Goal: Transaction & Acquisition: Purchase product/service

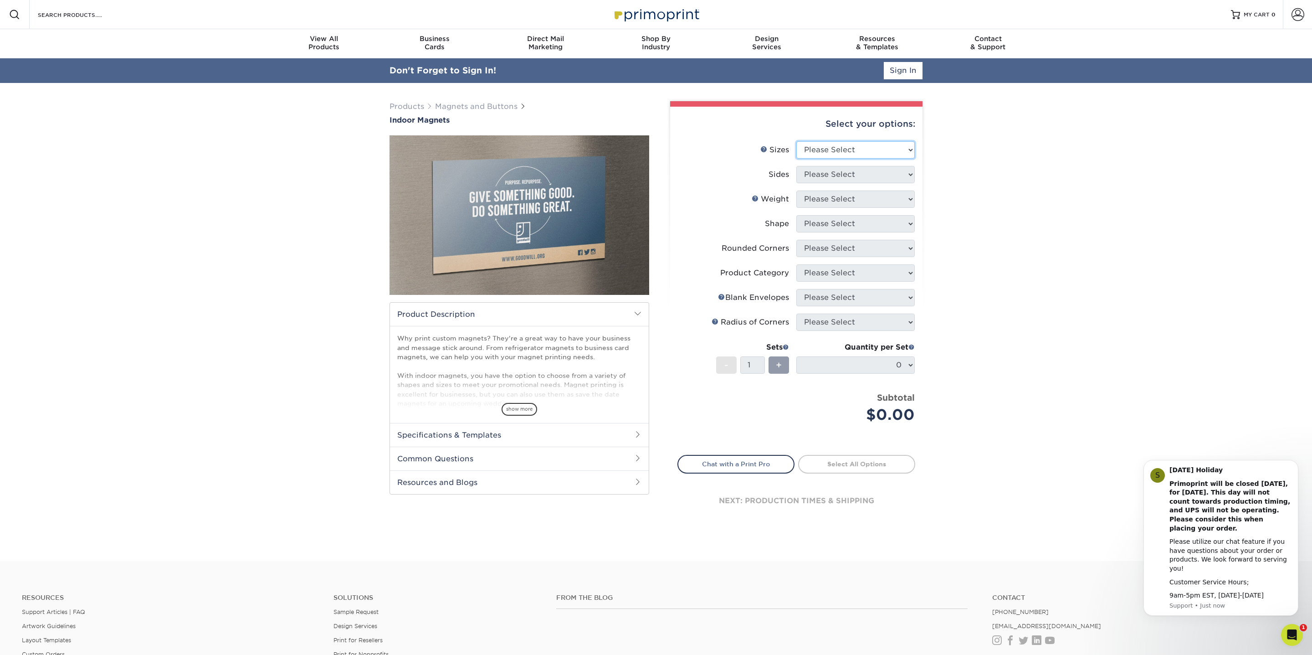
click at [861, 149] on select "Please Select 2" x 3.5" 2.5" x 3.5" 3" x 4" 3.5" x 8.5" 4" x 6" 4" x 7" 4" x 8"…" at bounding box center [855, 149] width 118 height 17
select select "5.00x7.00"
click at [796, 141] on select "Please Select 2" x 3.5" 2.5" x 3.5" 3" x 4" 3.5" x 8.5" 4" x 6" 4" x 7" 4" x 8"…" at bounding box center [855, 149] width 118 height 17
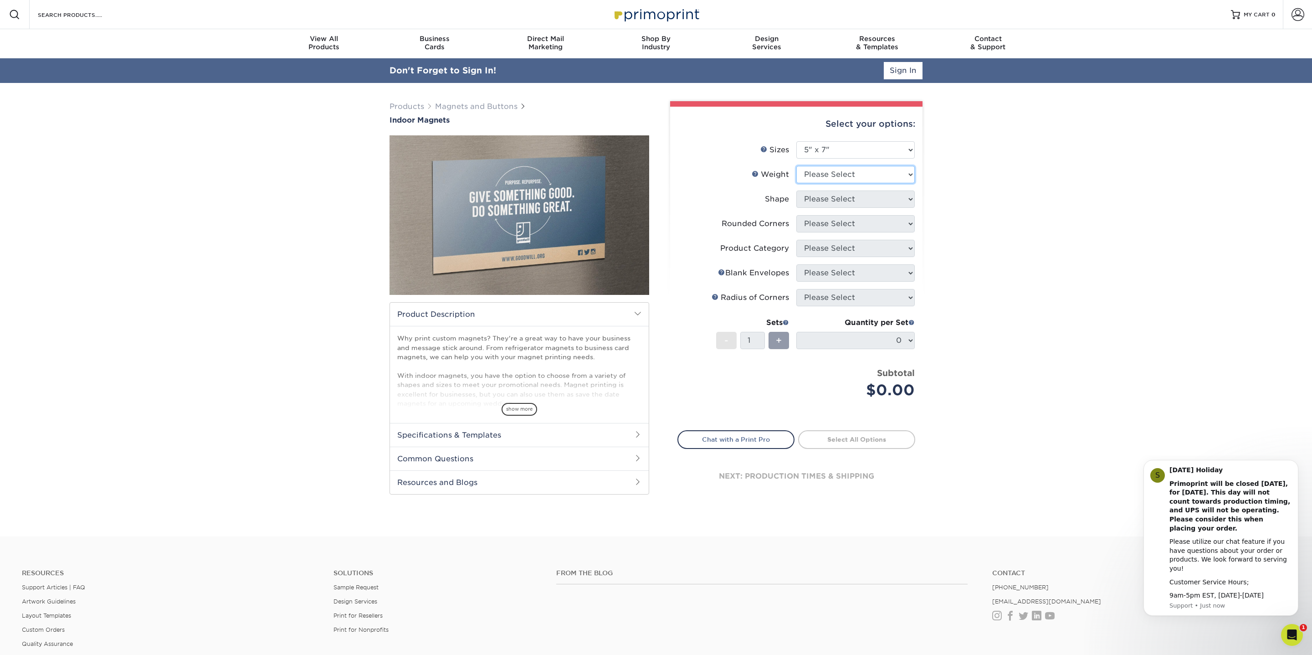
click at [831, 180] on select "Please Select MAGNET" at bounding box center [855, 174] width 118 height 17
select select "MAGNET"
click at [796, 166] on select "Please Select MAGNET" at bounding box center [855, 174] width 118 height 17
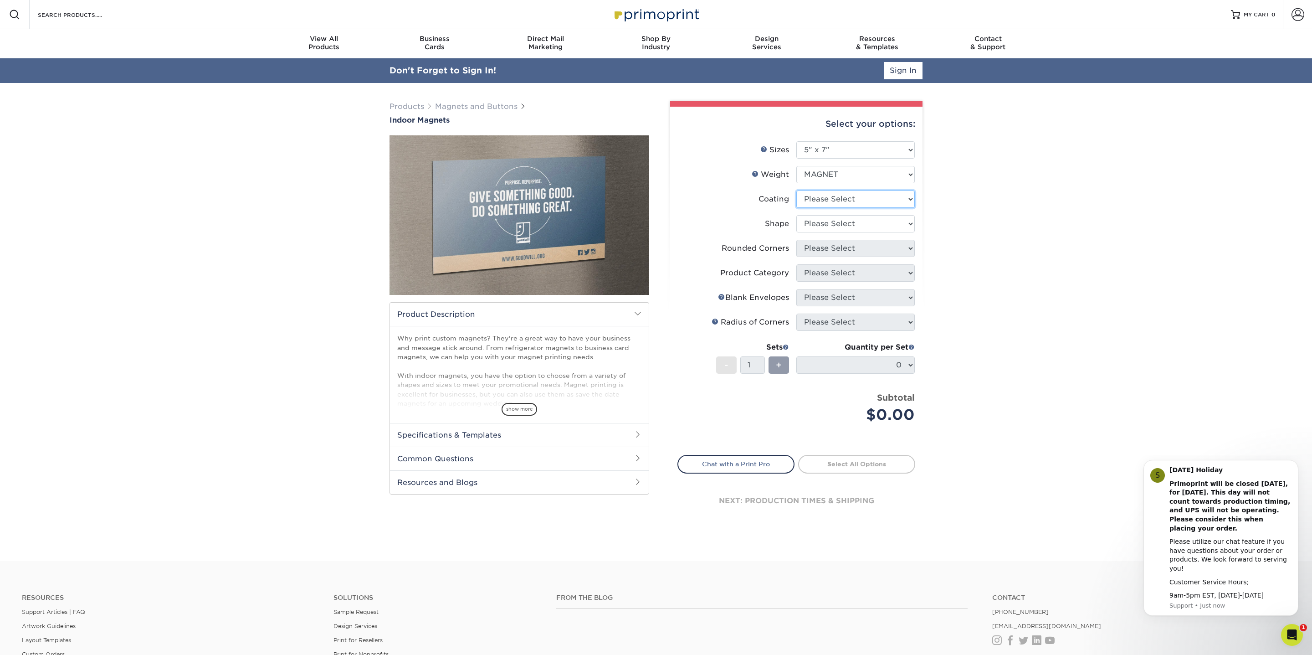
click at [818, 202] on select at bounding box center [855, 198] width 118 height 17
select select "1e8116af-acfc-44b1-83dc-8181aa338834"
click at [796, 190] on select at bounding box center [855, 198] width 118 height 17
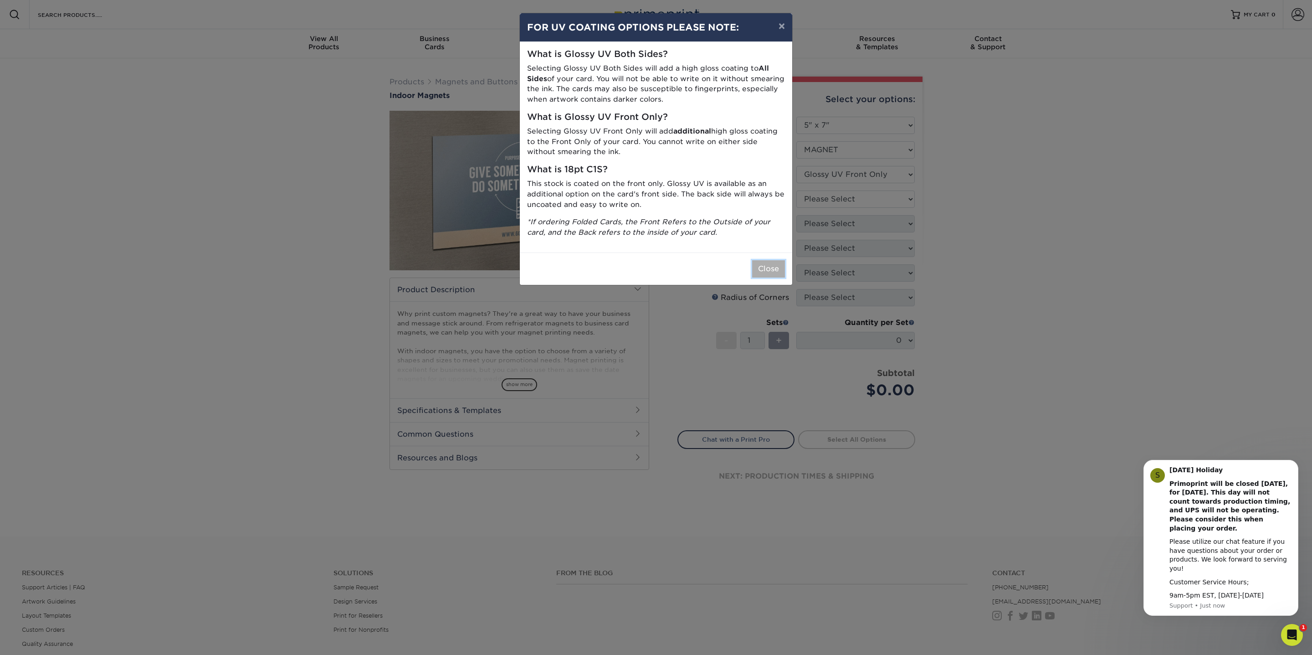
click at [765, 267] on button "Close" at bounding box center [768, 268] width 33 height 17
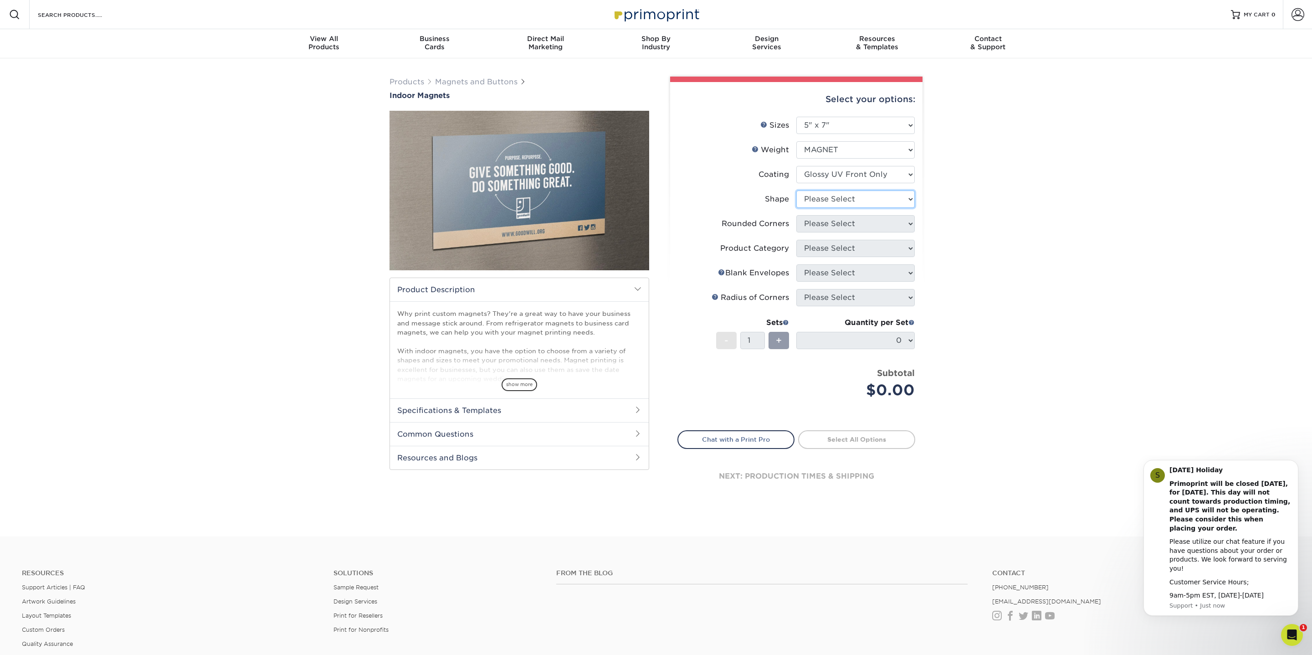
click at [816, 197] on select "Please Select Standard" at bounding box center [855, 198] width 118 height 17
select select "standard"
click at [796, 190] on select "Please Select Standard" at bounding box center [855, 198] width 118 height 17
click at [808, 226] on select "Please Select Yes - Round 4 Corners No" at bounding box center [855, 223] width 118 height 17
click at [796, 215] on select "Please Select Yes - Round 4 Corners No" at bounding box center [855, 223] width 118 height 17
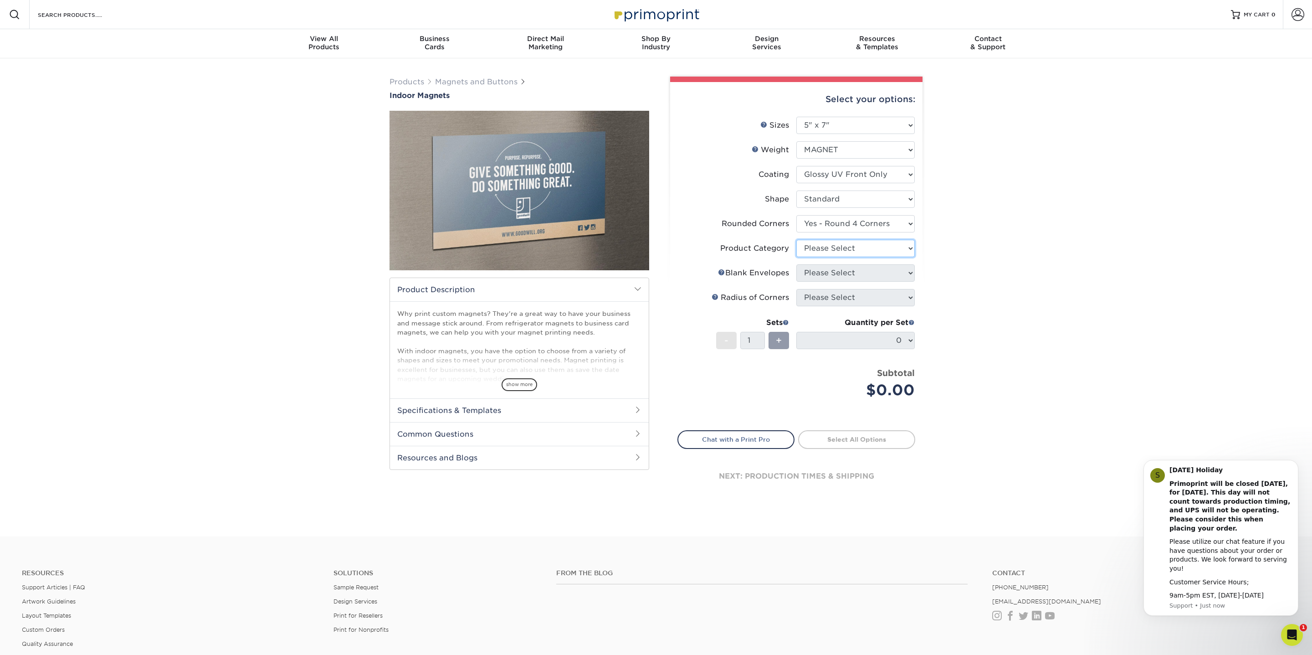
click at [812, 249] on select "Please Select" at bounding box center [855, 248] width 118 height 17
click at [796, 240] on select "Please Select" at bounding box center [855, 248] width 118 height 17
click at [824, 224] on select "Please Select Yes - Round 4 Corners No" at bounding box center [855, 223] width 118 height 17
select select "0"
click at [796, 215] on select "Please Select Yes - Round 4 Corners No" at bounding box center [855, 223] width 118 height 17
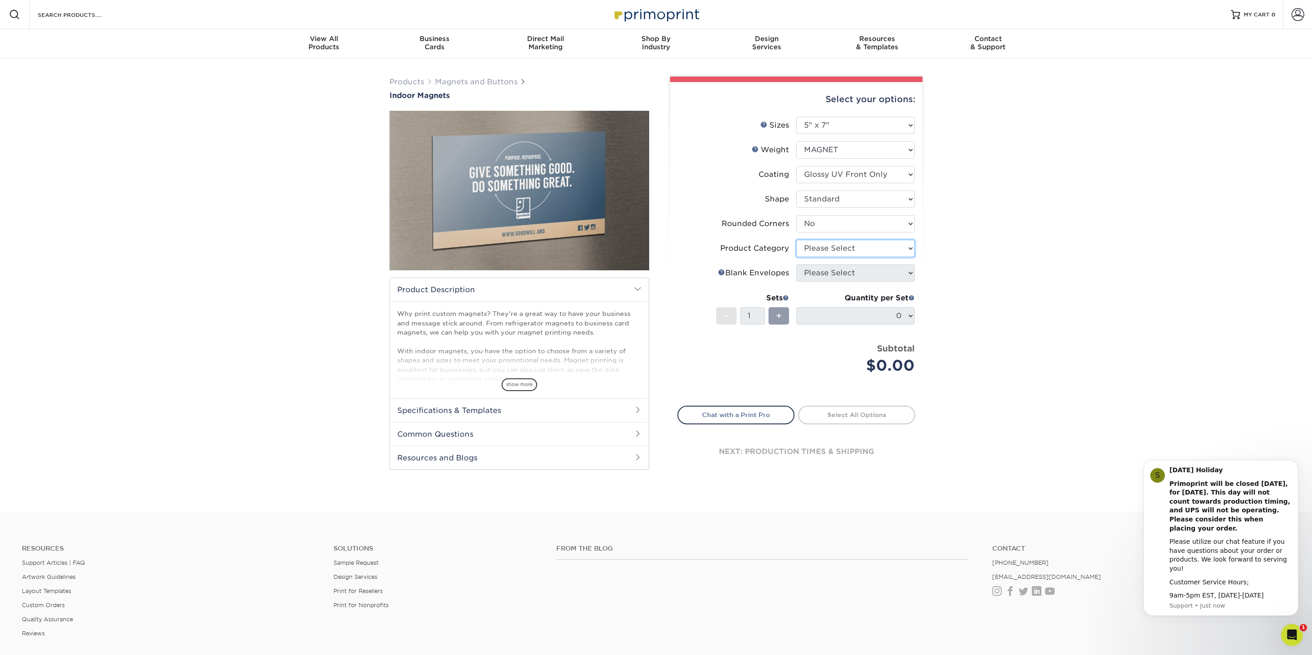
click at [814, 251] on select "Please Select" at bounding box center [855, 248] width 118 height 17
click at [796, 240] on select "Please Select" at bounding box center [855, 248] width 118 height 17
click at [829, 243] on select "Please Select" at bounding box center [855, 248] width 118 height 17
click at [796, 240] on select "Please Select" at bounding box center [855, 248] width 118 height 17
click at [829, 123] on select "Please Select 2" x 3.5" 2.5" x 3.5" 3" x 4" 3.5" x 8.5" 4" x 6" 4" x 7" 4" x 8"…" at bounding box center [855, 125] width 118 height 17
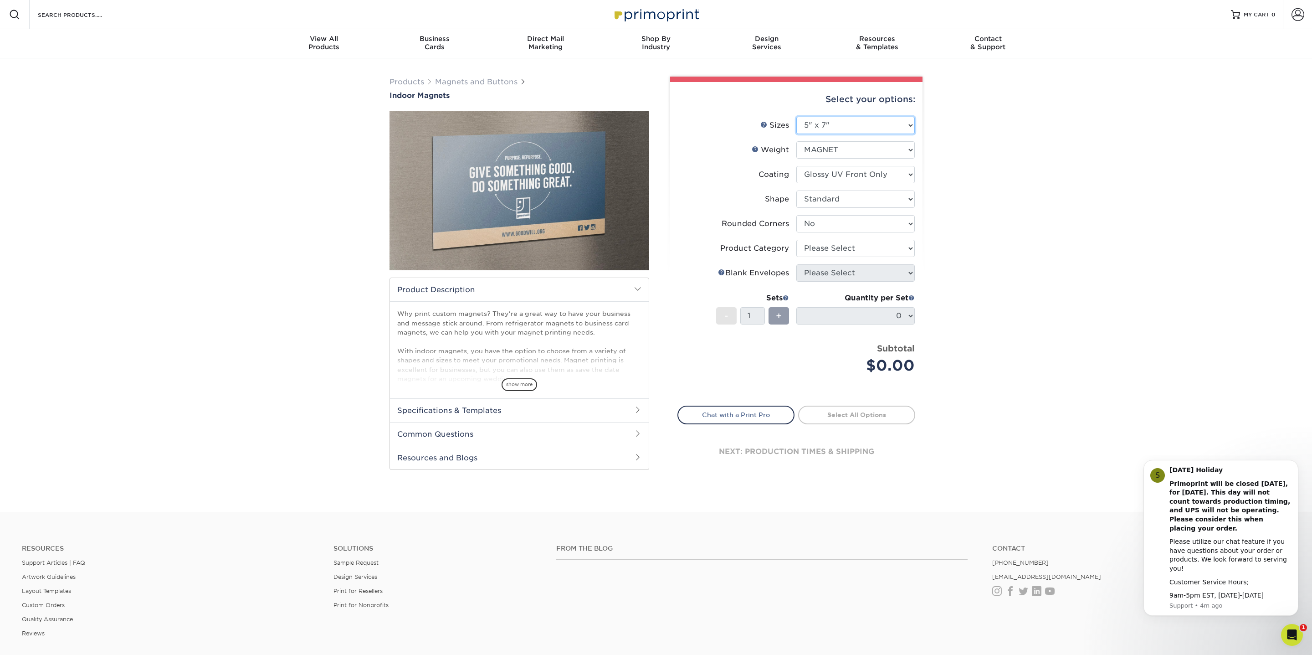
select select "4.00x6.00"
click at [796, 117] on select "Please Select 2" x 3.5" 2.5" x 3.5" 3" x 4" 3.5" x 8.5" 4" x 6" 4" x 7" 4" x 8"…" at bounding box center [855, 125] width 118 height 17
select select "-1"
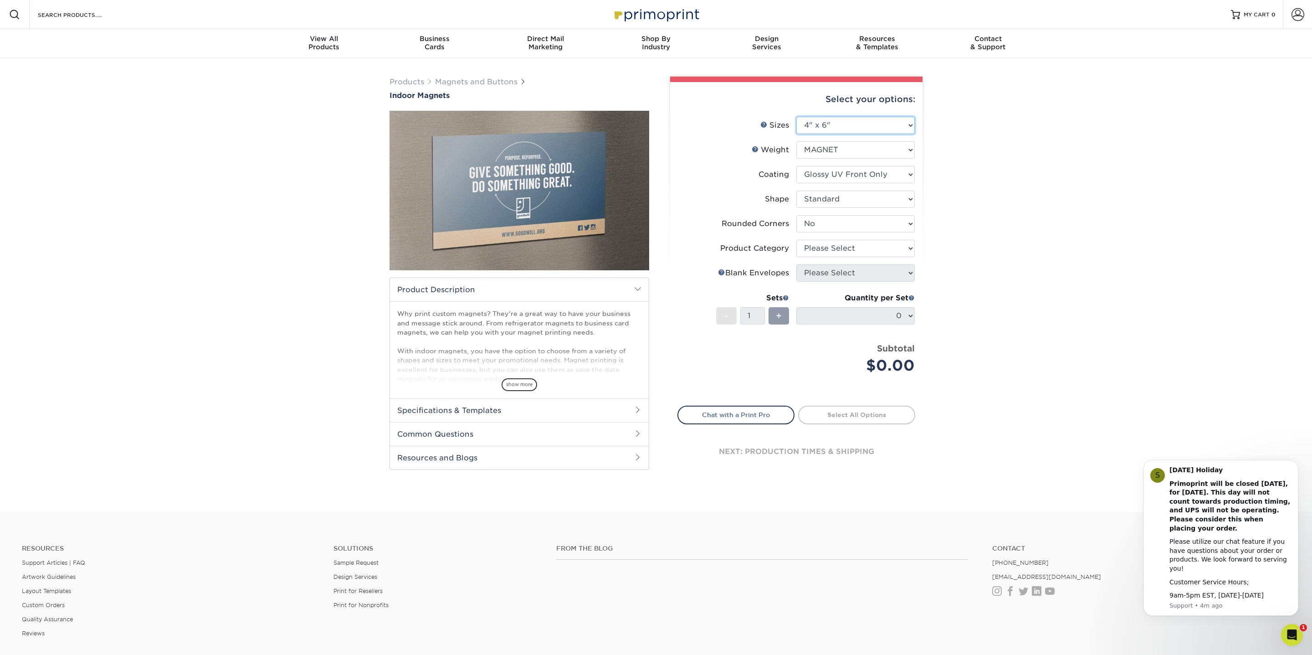
select select "-1"
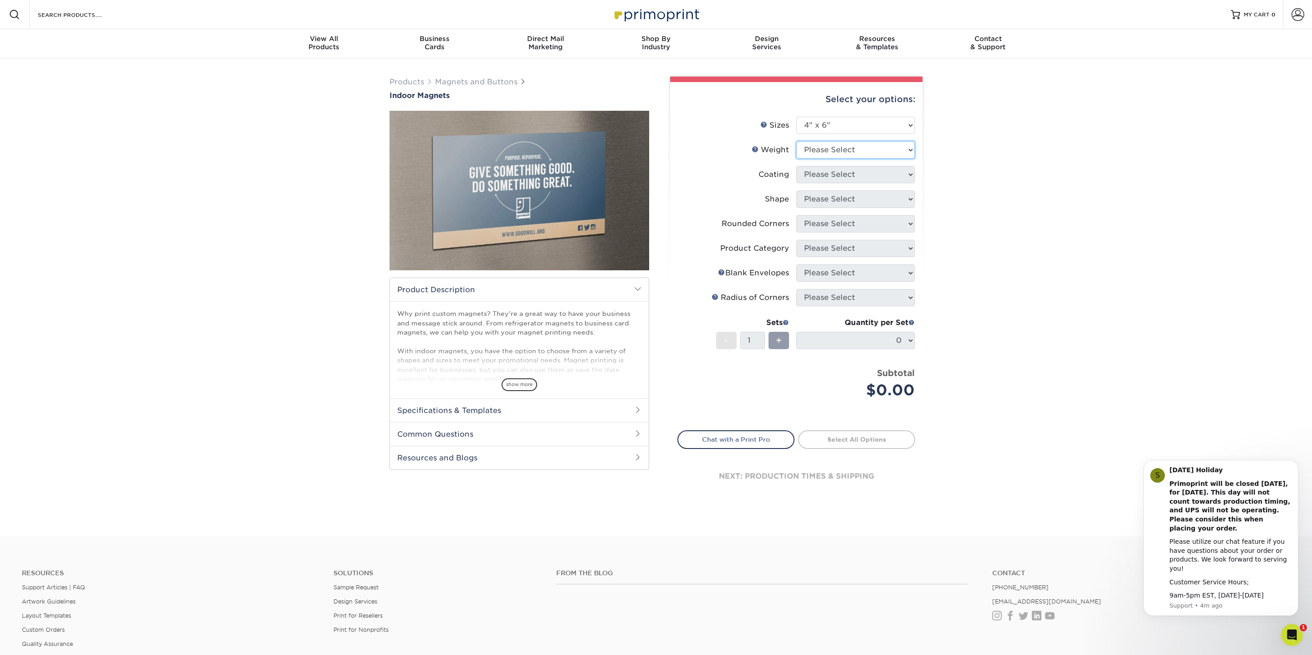
click at [829, 148] on select "Please Select MAGNET" at bounding box center [855, 149] width 118 height 17
select select "MAGNET"
click at [796, 141] on select "Please Select MAGNET" at bounding box center [855, 149] width 118 height 17
click at [820, 175] on select at bounding box center [855, 174] width 118 height 17
select select "1e8116af-acfc-44b1-83dc-8181aa338834"
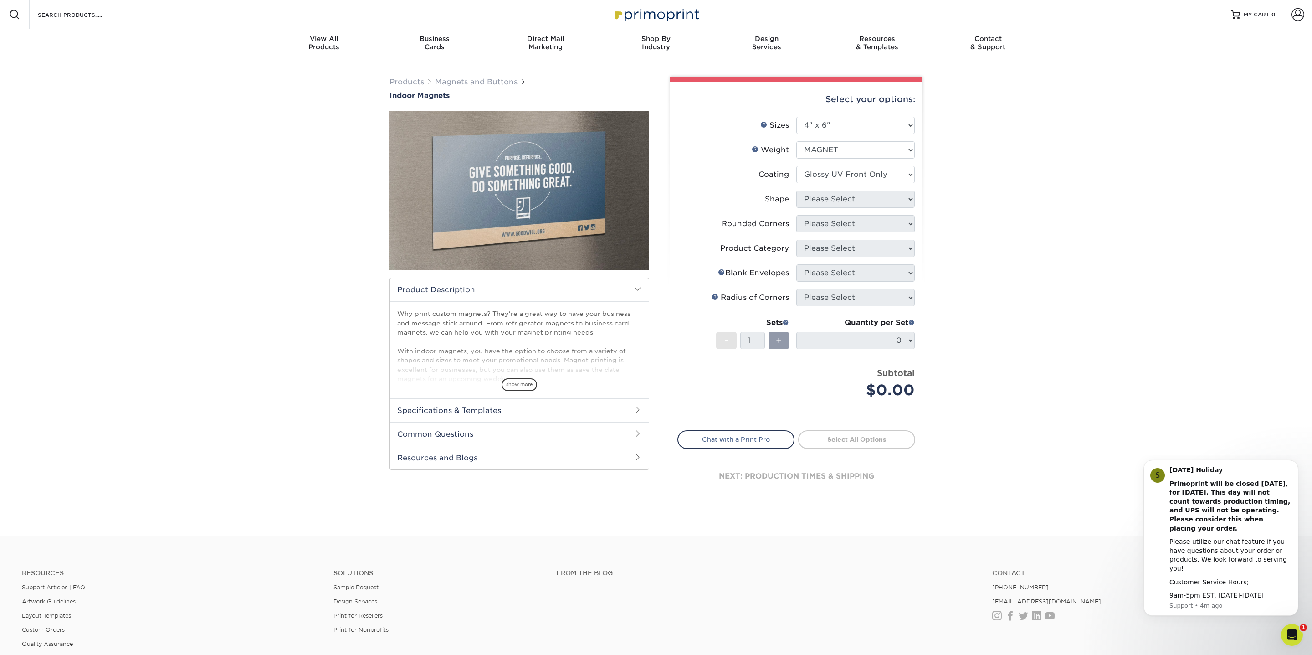
click at [796, 166] on select at bounding box center [855, 174] width 118 height 17
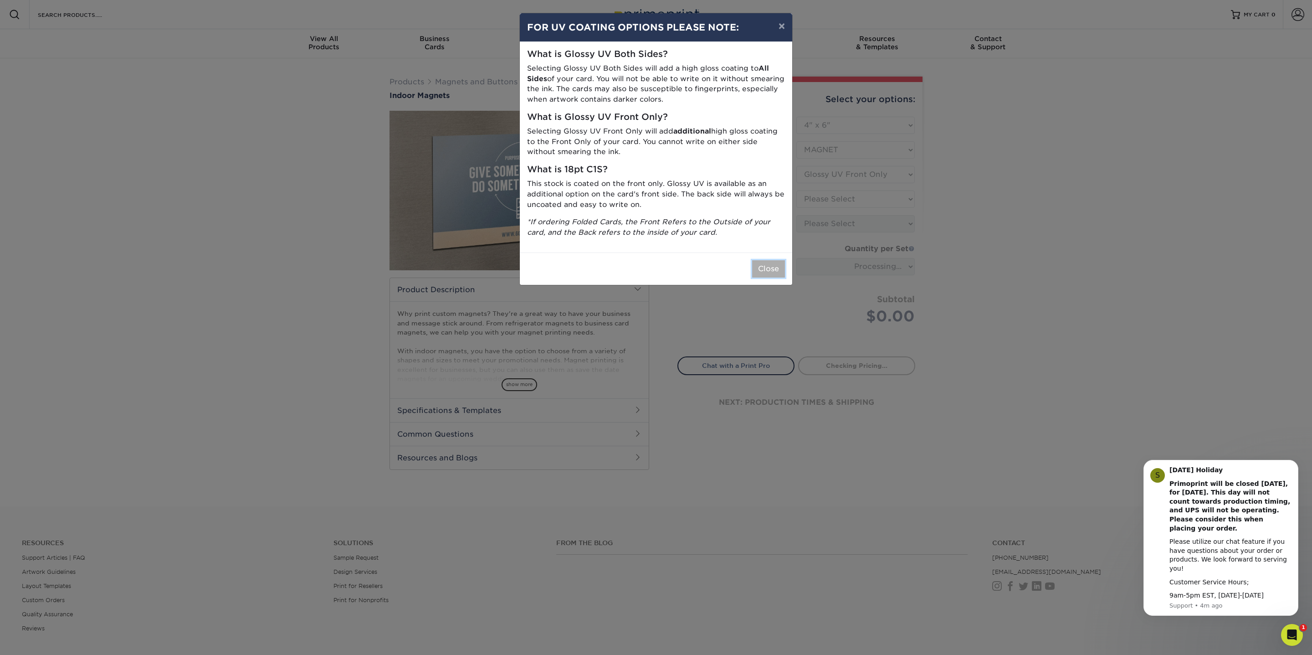
click at [773, 267] on button "Close" at bounding box center [768, 268] width 33 height 17
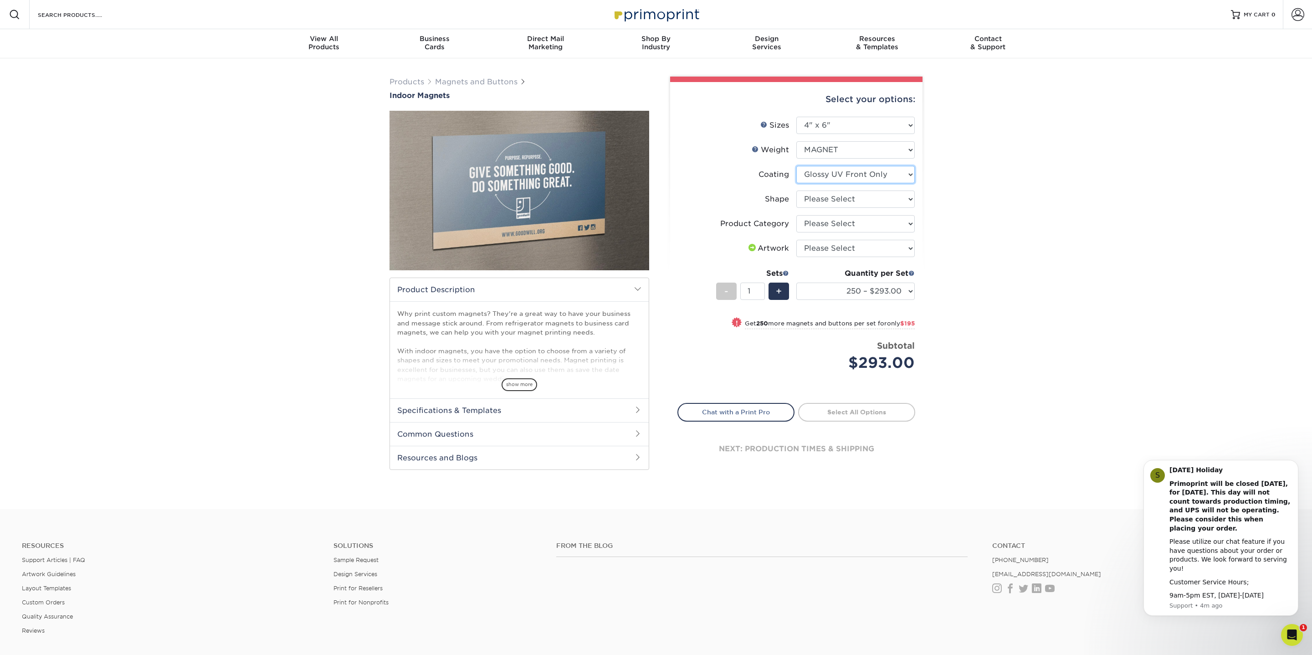
click at [830, 174] on select at bounding box center [855, 174] width 118 height 17
click at [796, 166] on select at bounding box center [855, 174] width 118 height 17
click at [827, 203] on select "Please Select Standard" at bounding box center [855, 198] width 118 height 17
select select "standard"
click at [796, 190] on select "Please Select Standard" at bounding box center [855, 198] width 118 height 17
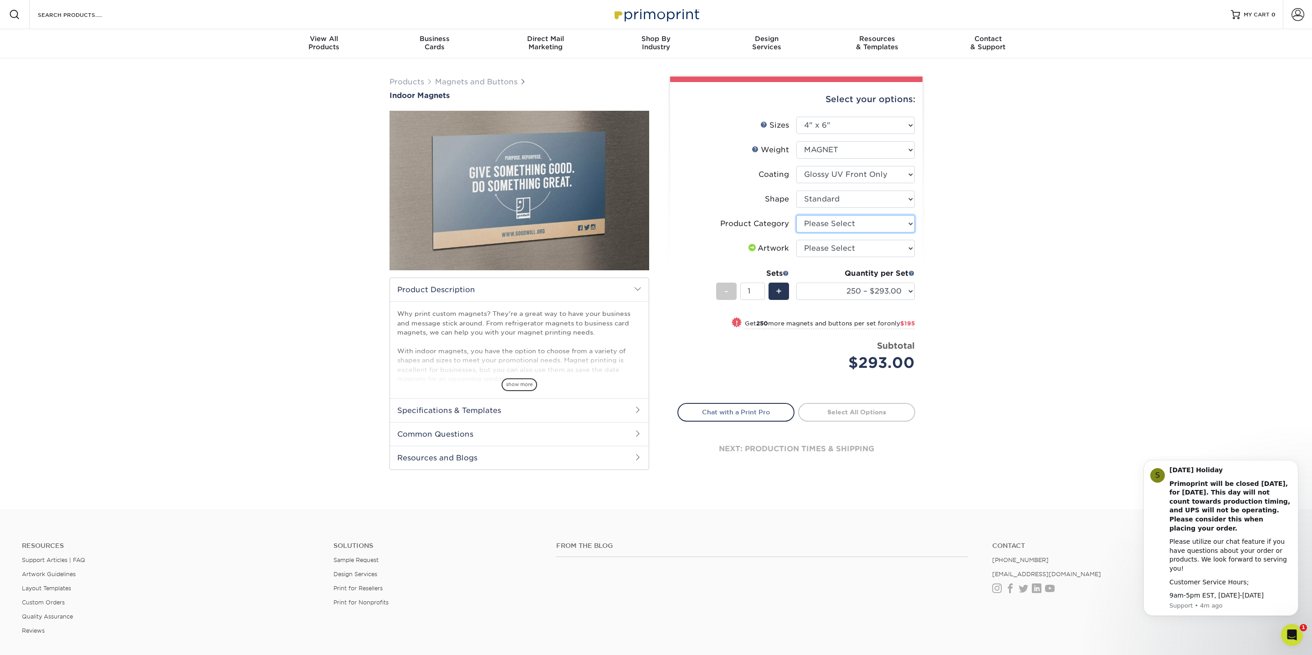
click at [827, 221] on select "Please Select Standard Magnets" at bounding box center [855, 223] width 118 height 17
select select "94f3b56e-8c08-41aa-8555-5876b16679e9"
click at [796, 215] on select "Please Select Standard Magnets" at bounding box center [855, 223] width 118 height 17
click at [828, 260] on li "Artwork Please Select I will upload files I need a design - $50" at bounding box center [796, 252] width 237 height 25
click at [828, 256] on select "Please Select I will upload files I need a design - $50" at bounding box center [855, 248] width 118 height 17
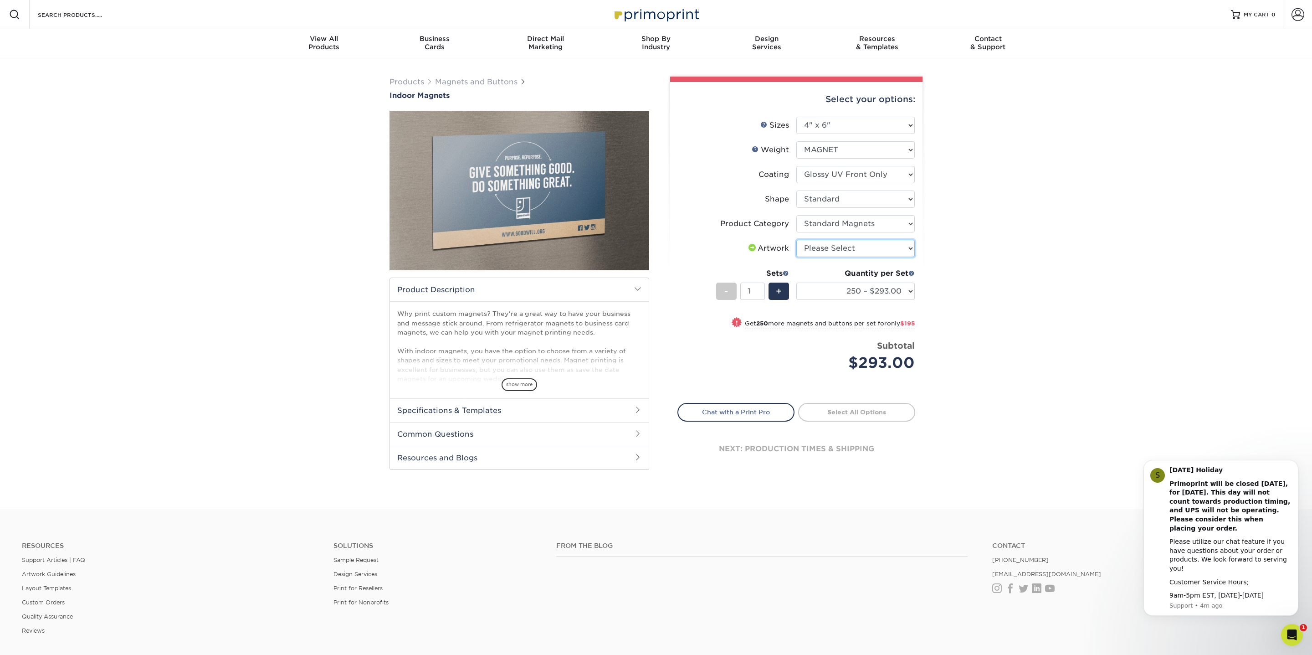
select select "upload"
click at [796, 240] on select "Please Select I will upload files I need a design - $50" at bounding box center [855, 248] width 118 height 17
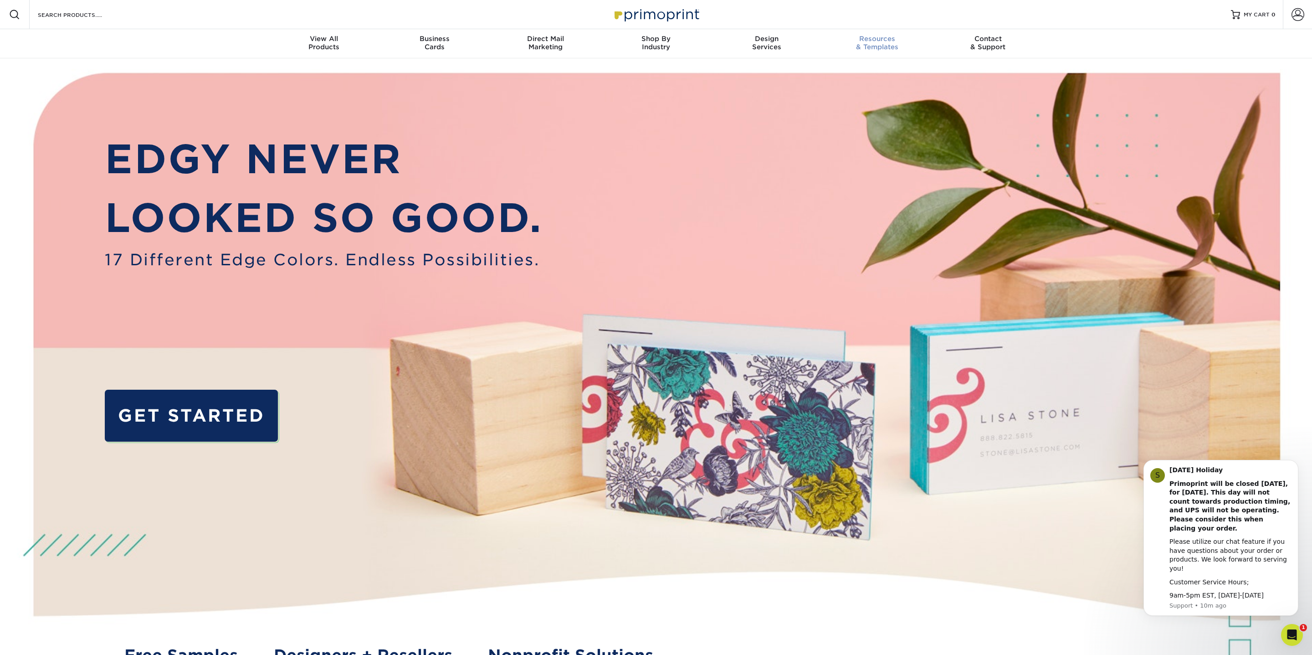
click at [882, 38] on span "Resources" at bounding box center [877, 39] width 111 height 8
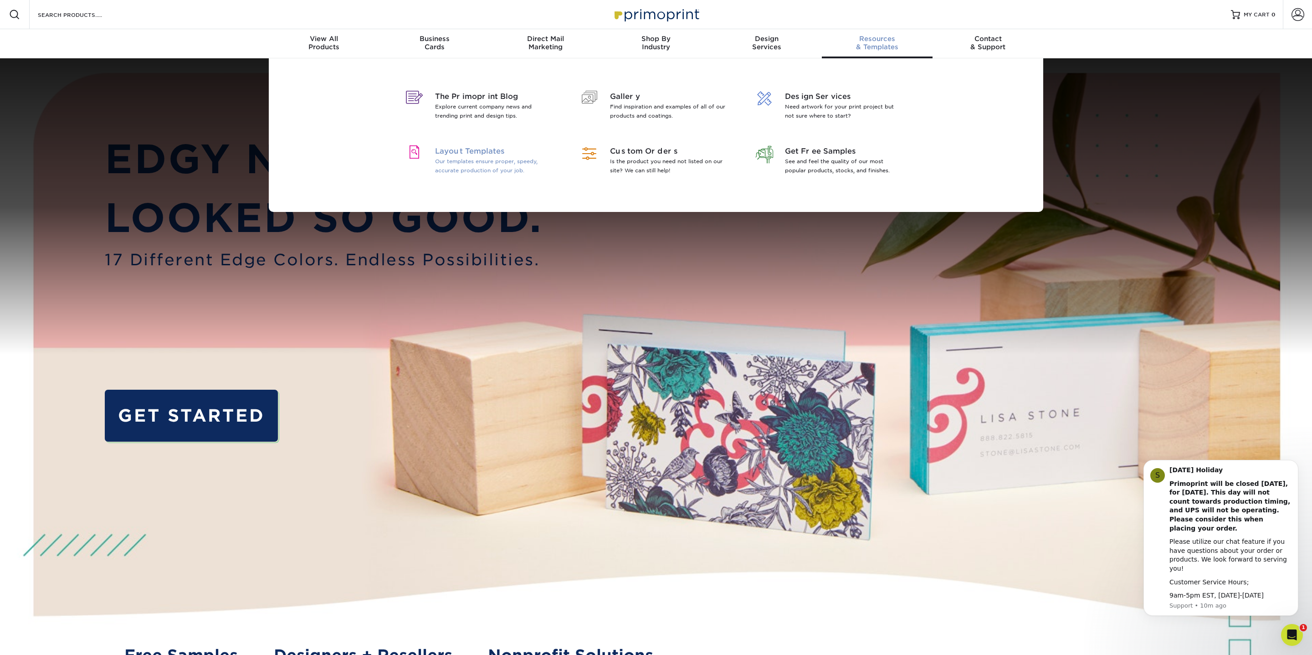
click at [448, 161] on p "Our templates ensure proper, speedy, accurate production of your job." at bounding box center [494, 166] width 118 height 18
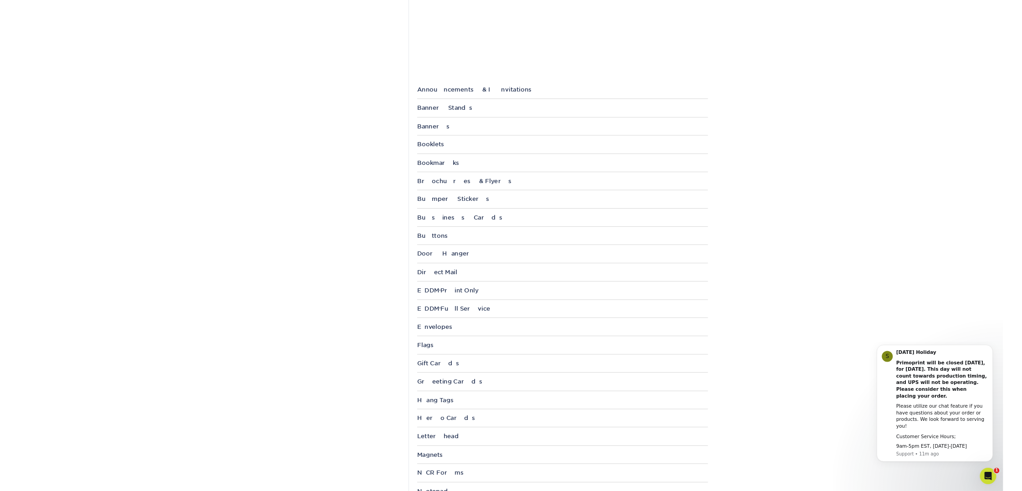
scroll to position [284, 0]
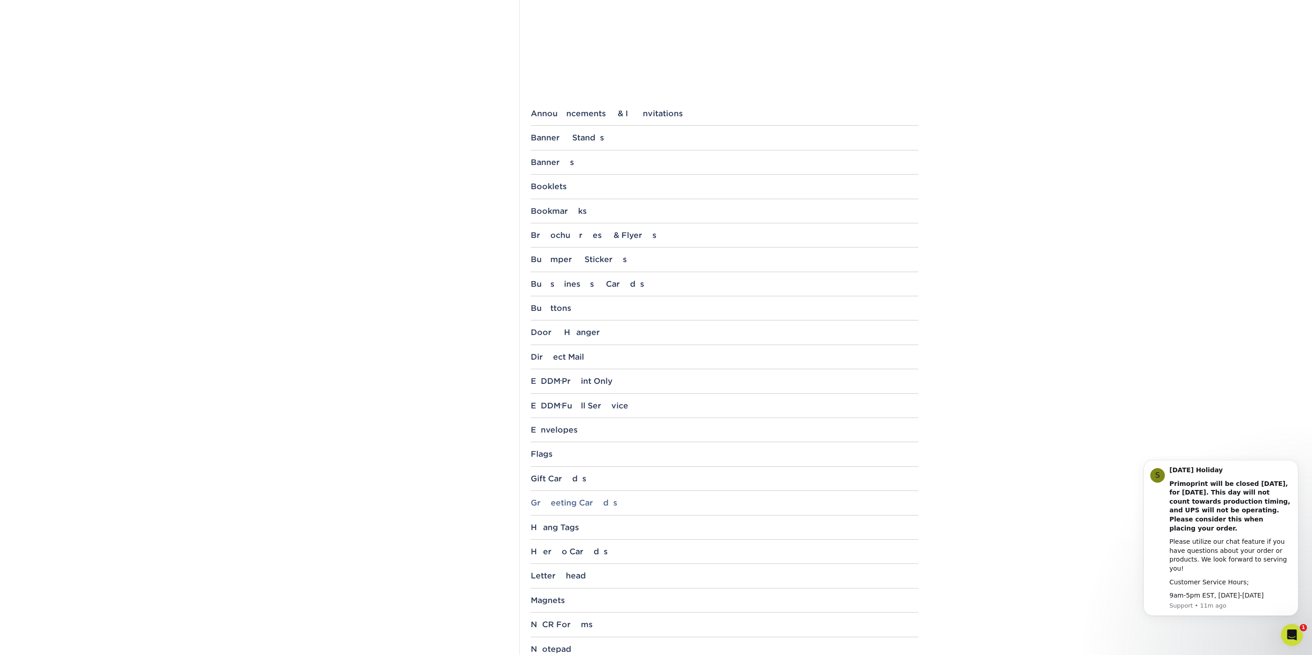
click at [572, 499] on div "Greeting Cards" at bounding box center [725, 502] width 388 height 9
click at [556, 542] on link "6" x 9"" at bounding box center [549, 545] width 22 height 7
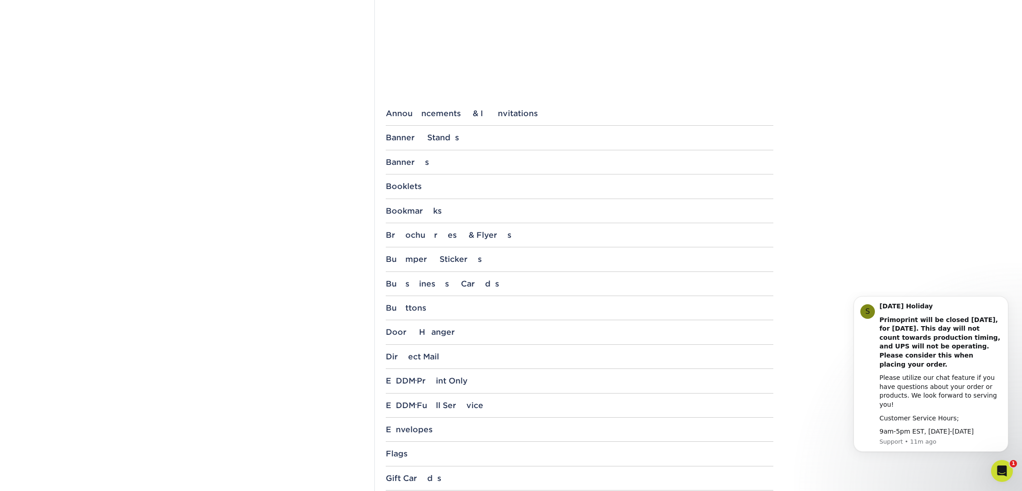
scroll to position [0, 0]
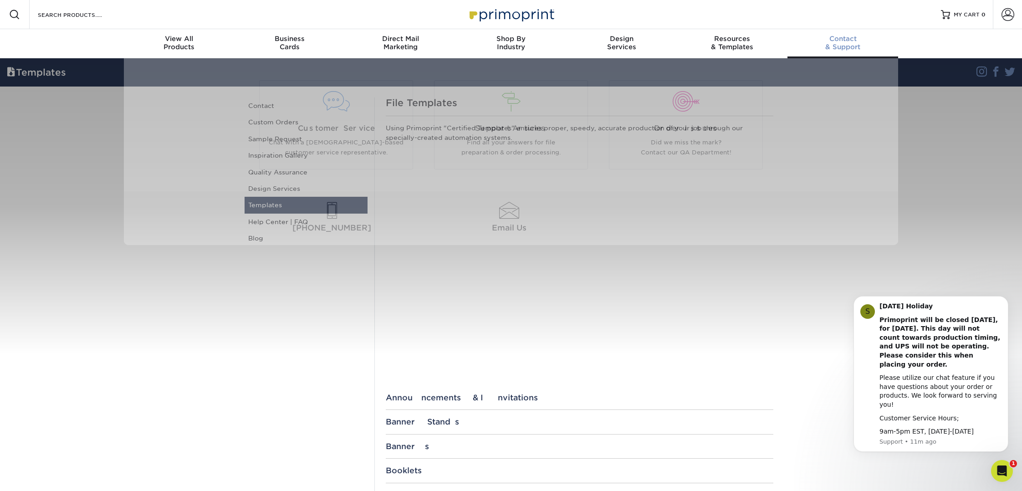
click at [840, 48] on div "Contact & Support" at bounding box center [843, 43] width 111 height 16
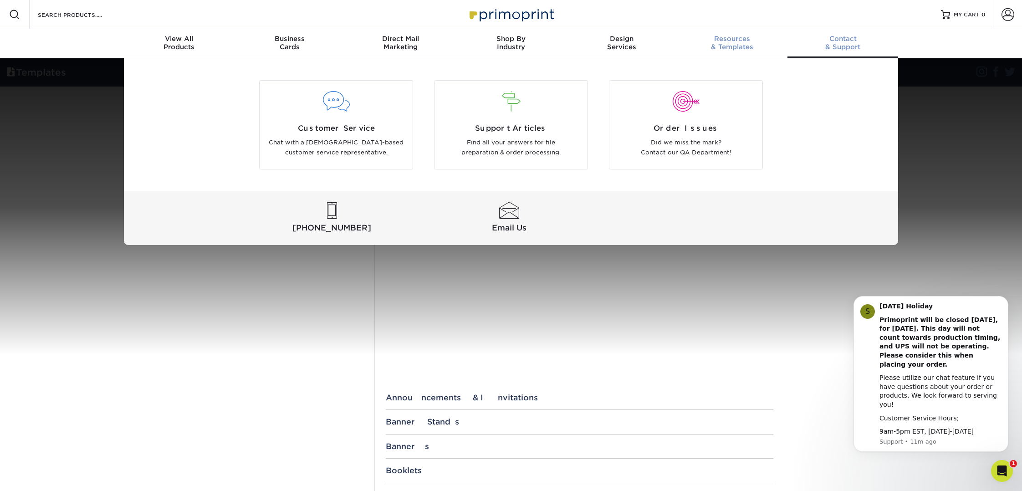
click at [735, 36] on span "Resources" at bounding box center [732, 39] width 111 height 8
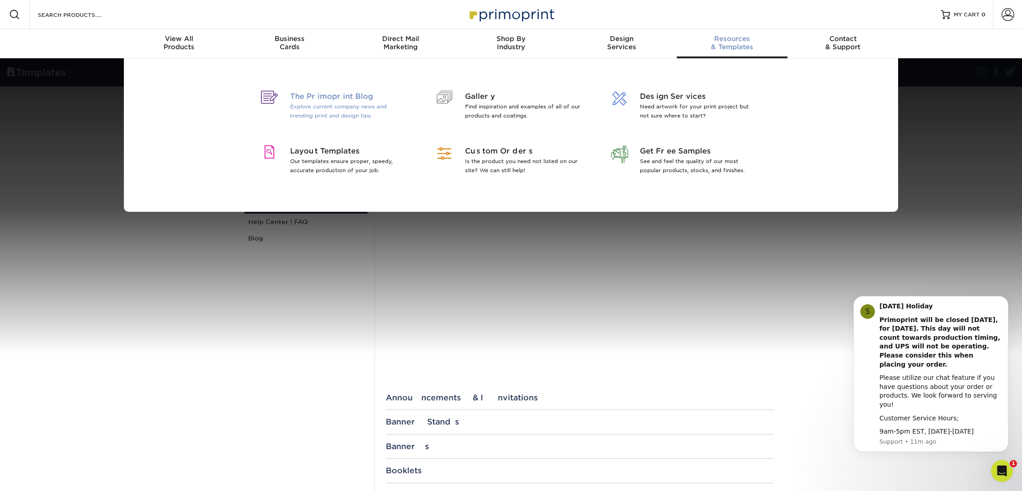
click at [321, 99] on span "The Primoprint Blog" at bounding box center [349, 96] width 118 height 11
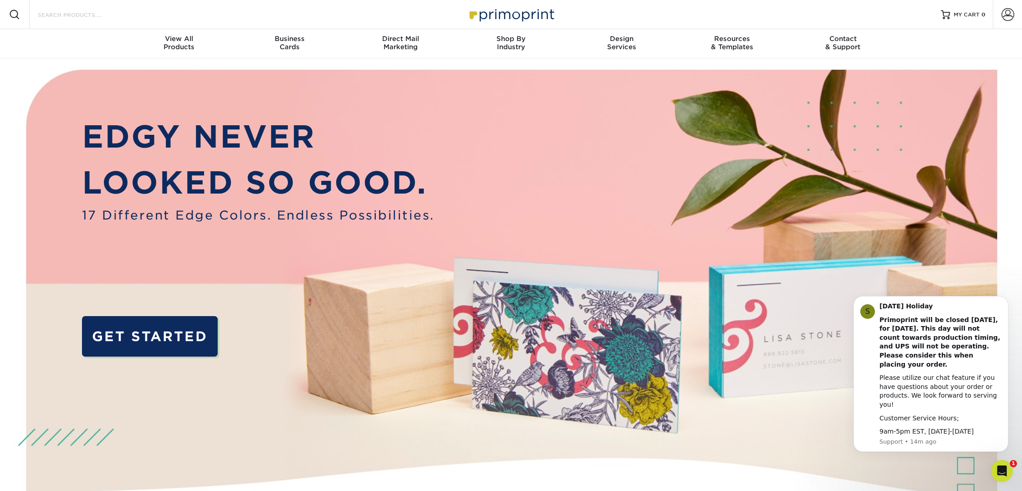
click at [87, 15] on input "Search Products" at bounding box center [81, 14] width 89 height 11
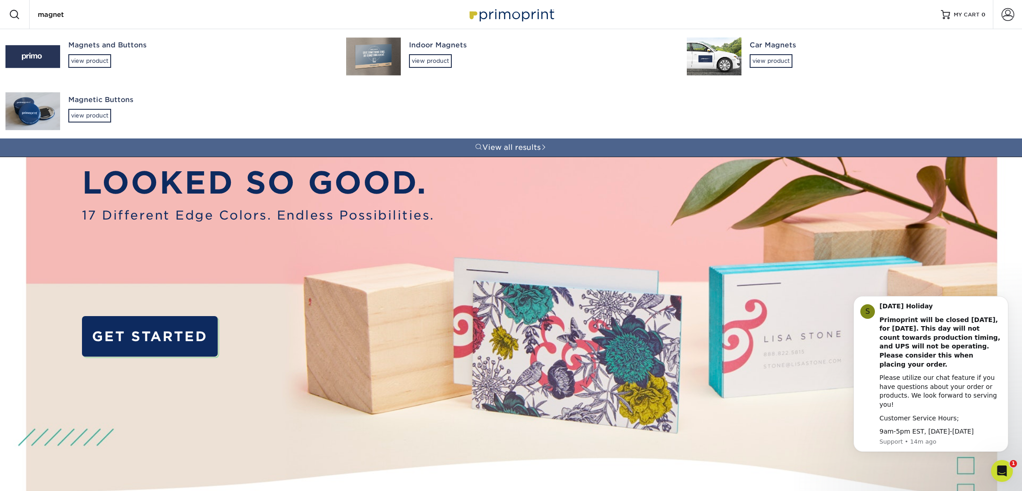
type input "magnet"
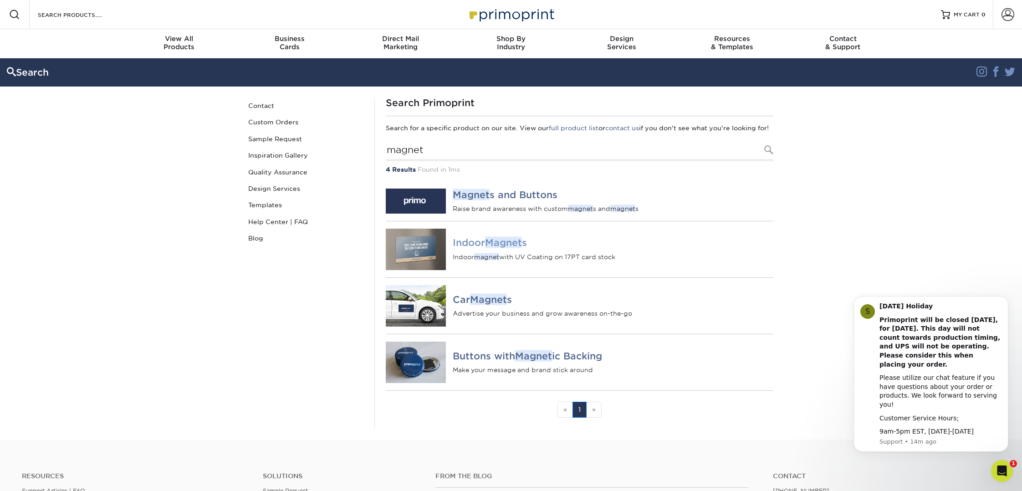
click at [491, 248] on em "Magnet" at bounding box center [503, 242] width 37 height 11
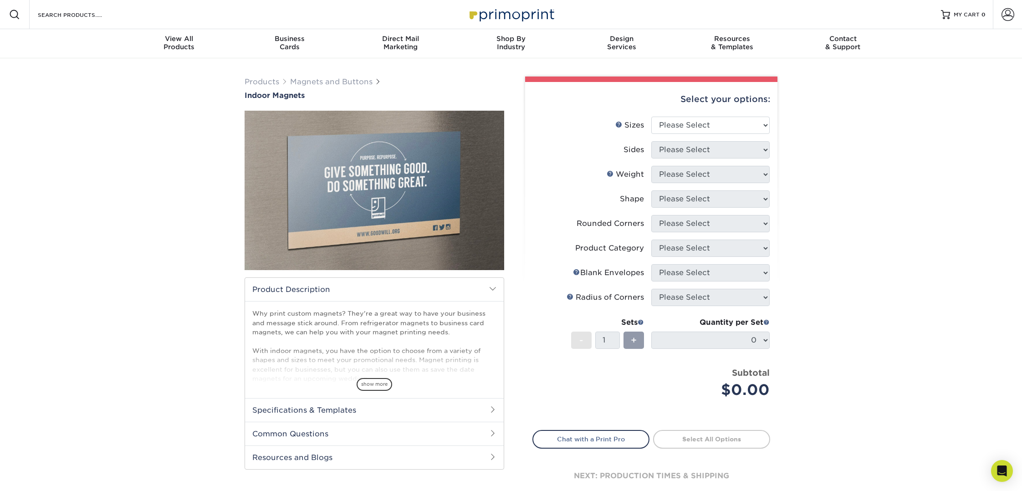
click at [683, 113] on div "Select your options:" at bounding box center [652, 99] width 238 height 35
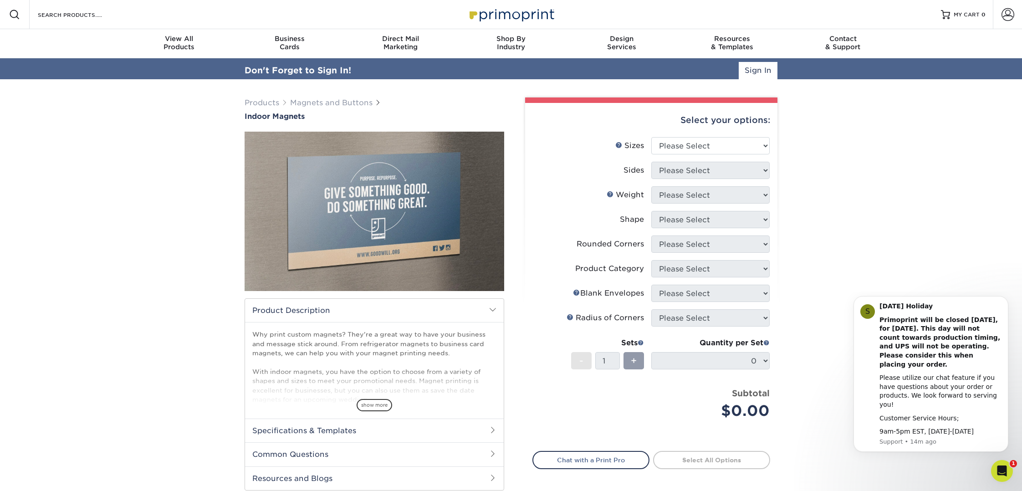
click at [683, 122] on div "Select your options:" at bounding box center [652, 120] width 238 height 35
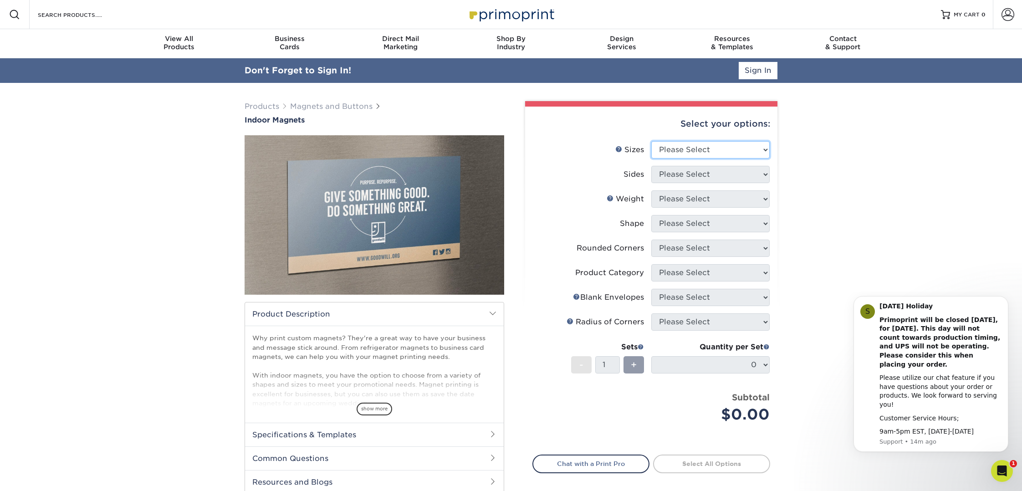
click at [677, 151] on select "Please Select 2" x 3.5" 2.5" x 3.5" 3" x 4" 3.5" x 8.5" 4" x 6" 4" x 7" 4" x 8"…" at bounding box center [711, 149] width 118 height 17
select select "5.00x7.00"
click at [652, 141] on select "Please Select 2" x 3.5" 2.5" x 3.5" 3" x 4" 3.5" x 8.5" 4" x 6" 4" x 7" 4" x 8"…" at bounding box center [711, 149] width 118 height 17
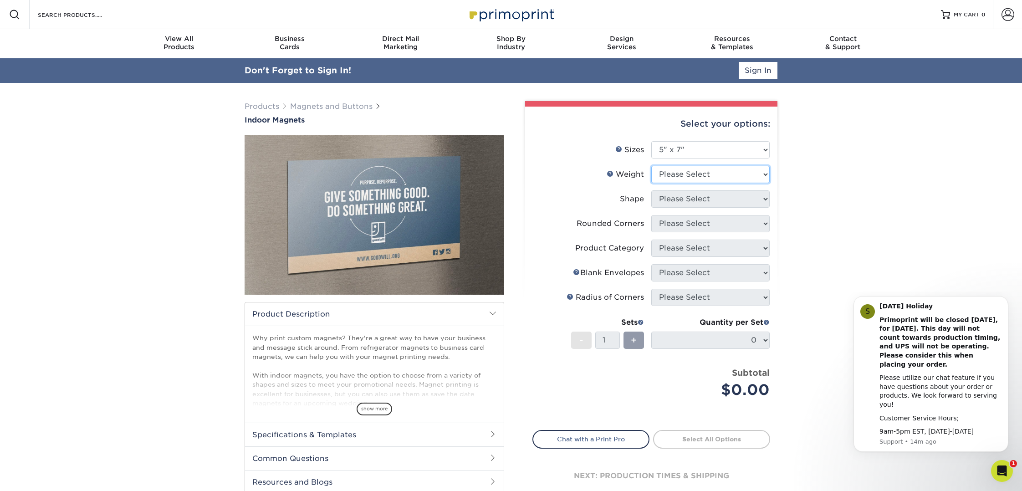
click at [687, 173] on select "Please Select MAGNET" at bounding box center [711, 174] width 118 height 17
select select "MAGNET"
click at [652, 166] on select "Please Select MAGNET" at bounding box center [711, 174] width 118 height 17
click at [0, 0] on select at bounding box center [0, 0] width 0 height 0
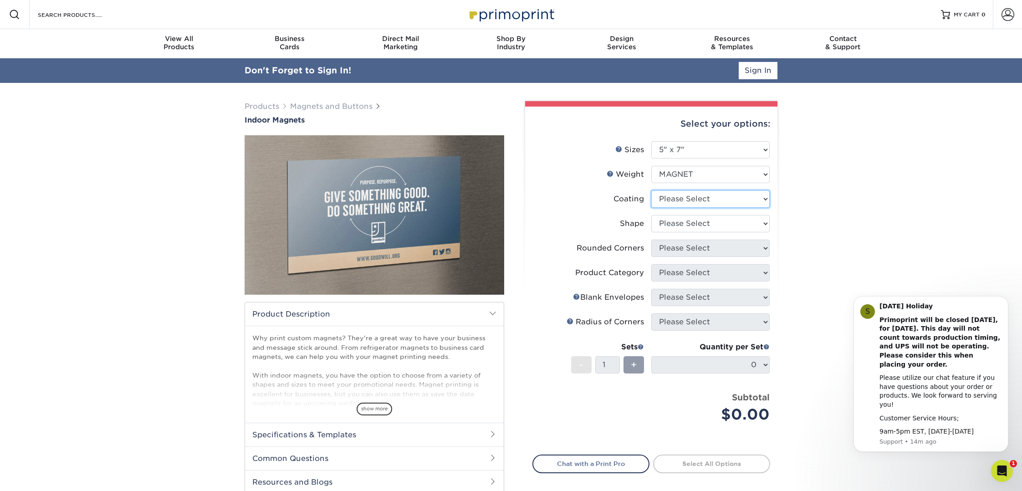
select select "1e8116af-acfc-44b1-83dc-8181aa338834"
click at [652, 190] on select at bounding box center [711, 198] width 118 height 17
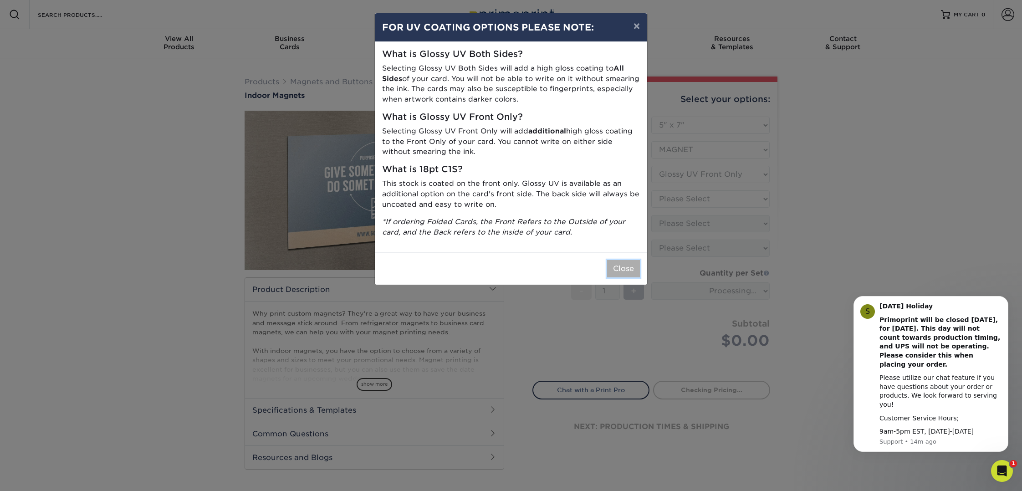
click at [629, 265] on button "Close" at bounding box center [623, 268] width 33 height 17
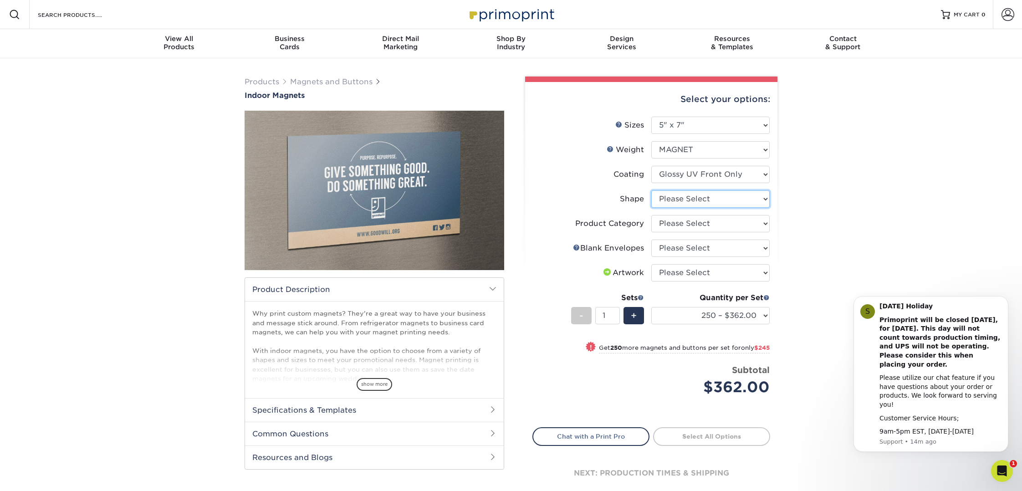
click at [689, 205] on select "Please Select Standard" at bounding box center [711, 198] width 118 height 17
select select "standard"
click at [652, 190] on select "Please Select Standard" at bounding box center [711, 198] width 118 height 17
click at [679, 221] on select "Please Select Announcement Magnets" at bounding box center [711, 223] width 118 height 17
select select "d49b6381-ea4f-4327-bc76-99beb740417d"
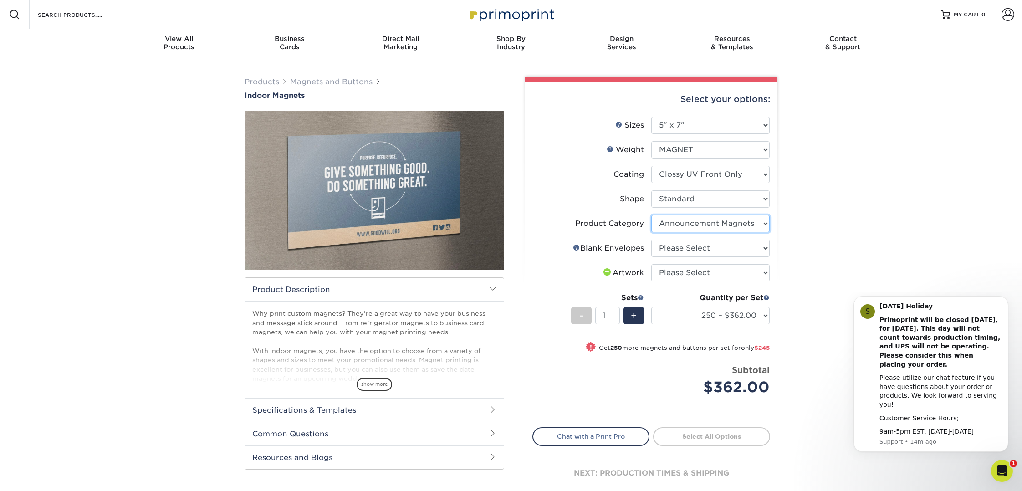
click at [652, 215] on select "Please Select Announcement Magnets" at bounding box center [711, 223] width 118 height 17
click at [676, 251] on select "Please Select No Blank Envelopes Yes 2000 Envelopes A7 Yes 250 Envelopes A7 Yes…" at bounding box center [711, 248] width 118 height 17
select select "9f137334-7cf0-4a73-8a74-a4df662606ea"
click at [652, 240] on select "Please Select No Blank Envelopes Yes 2000 Envelopes A7 Yes 250 Envelopes A7 Yes…" at bounding box center [711, 248] width 118 height 17
click at [683, 173] on select at bounding box center [711, 174] width 118 height 17
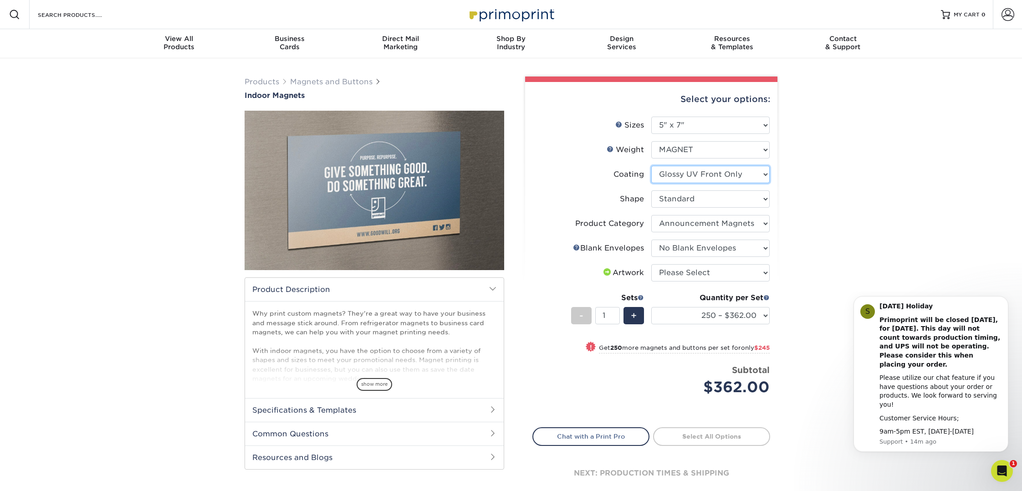
select select "3e7618de-abca-4bda-9f97-8b9129e913d8"
click at [652, 166] on select at bounding box center [711, 174] width 118 height 17
select select "-1"
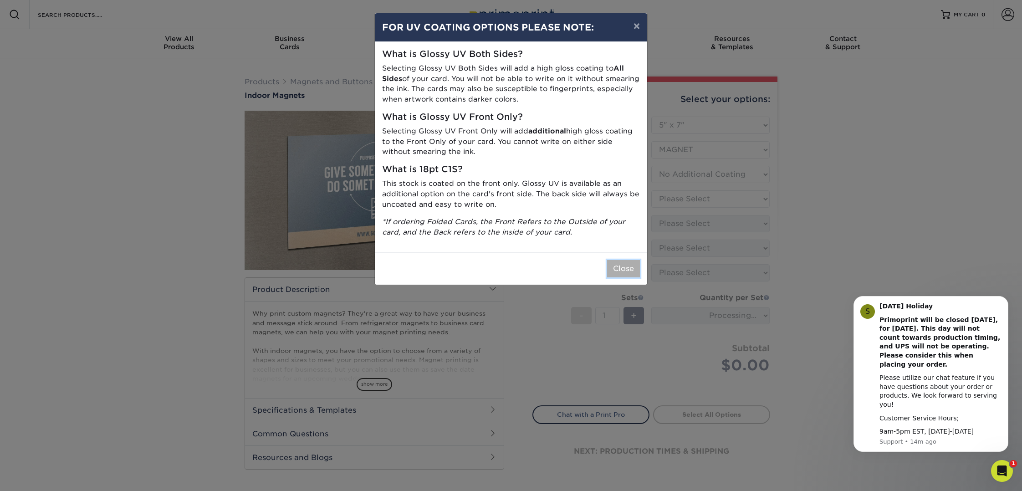
click at [621, 267] on button "Close" at bounding box center [623, 268] width 33 height 17
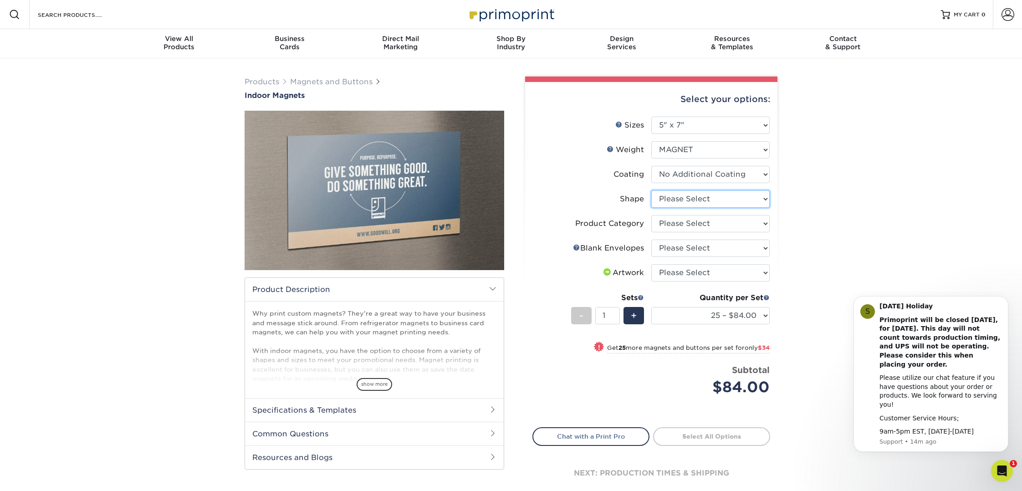
click at [693, 198] on select "Please Select Standard" at bounding box center [711, 198] width 118 height 17
select select "standard"
click at [652, 190] on select "Please Select Standard" at bounding box center [711, 198] width 118 height 17
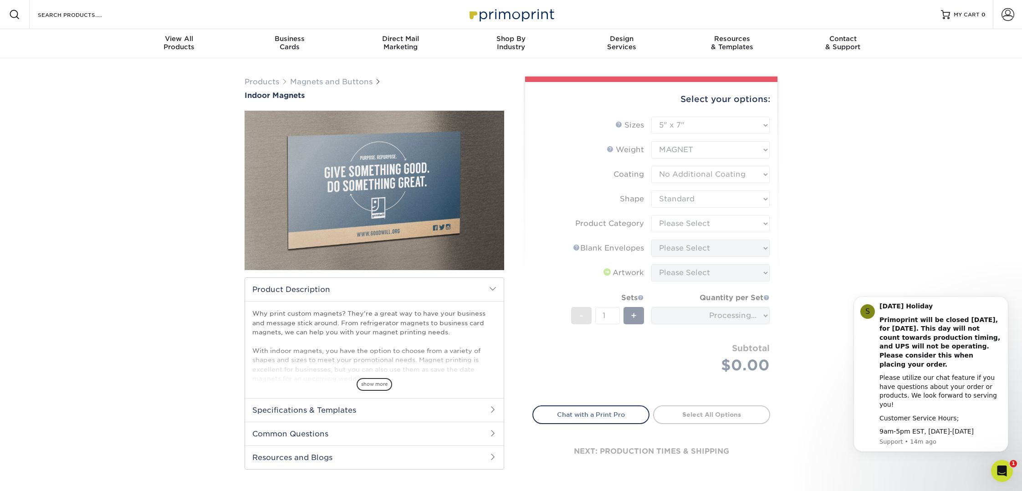
click at [689, 222] on form "Sizes Help Sizes Please Select 2" x 3.5" 2.5" x 3.5" 3" x 4" 3.5" x 8.5" 4" x 6…" at bounding box center [652, 256] width 238 height 278
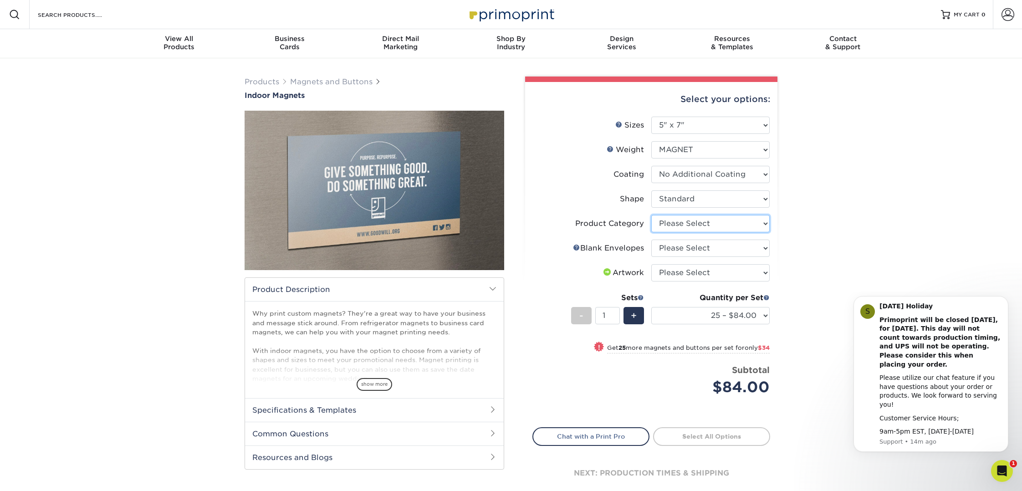
click at [689, 223] on select "Please Select Announcement Magnets" at bounding box center [711, 223] width 118 height 17
select select "d49b6381-ea4f-4327-bc76-99beb740417d"
click at [652, 215] on select "Please Select Announcement Magnets" at bounding box center [711, 223] width 118 height 17
click at [694, 251] on select "Please Select No Blank Envelopes Yes 200 Envelopes A7 Yes 25 Envelopes A7 Yes 5…" at bounding box center [711, 248] width 118 height 17
select select "9f137334-7cf0-4a73-8a74-a4df662606ea"
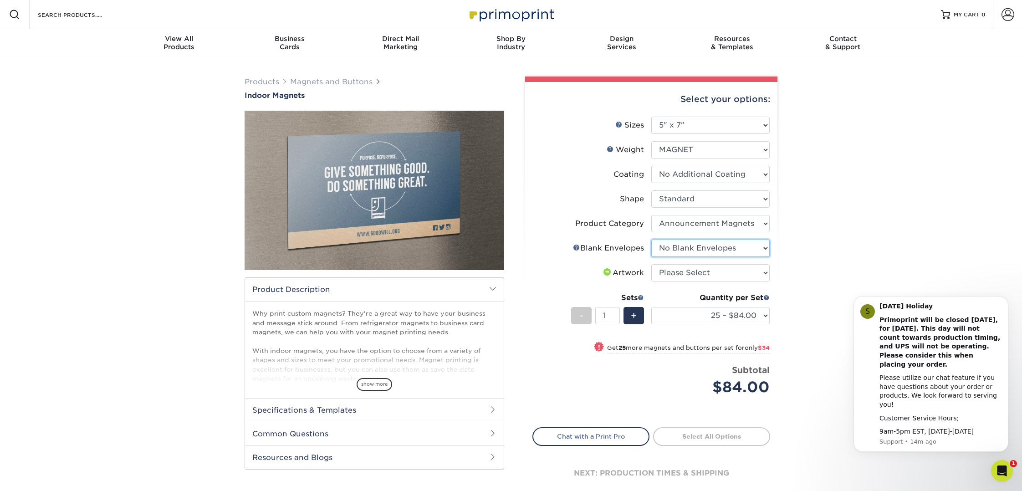
click at [652, 240] on select "Please Select No Blank Envelopes Yes 200 Envelopes A7 Yes 25 Envelopes A7 Yes 5…" at bounding box center [711, 248] width 118 height 17
click at [688, 277] on select "Please Select I will upload files I need a design - $50" at bounding box center [711, 272] width 118 height 17
select select "upload"
click at [652, 264] on select "Please Select I will upload files I need a design - $50" at bounding box center [711, 272] width 118 height 17
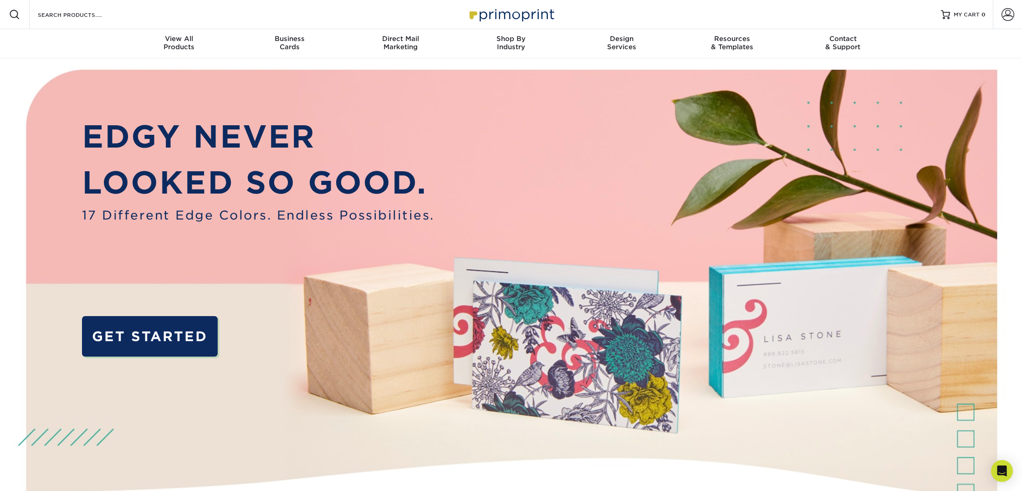
click at [845, 439] on img at bounding box center [511, 311] width 1012 height 506
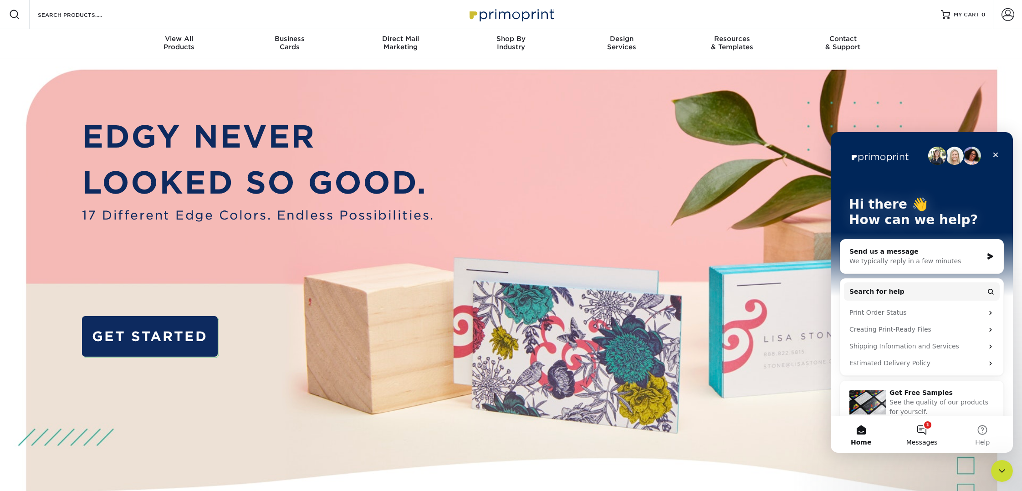
click at [922, 439] on span "Messages" at bounding box center [922, 442] width 31 height 6
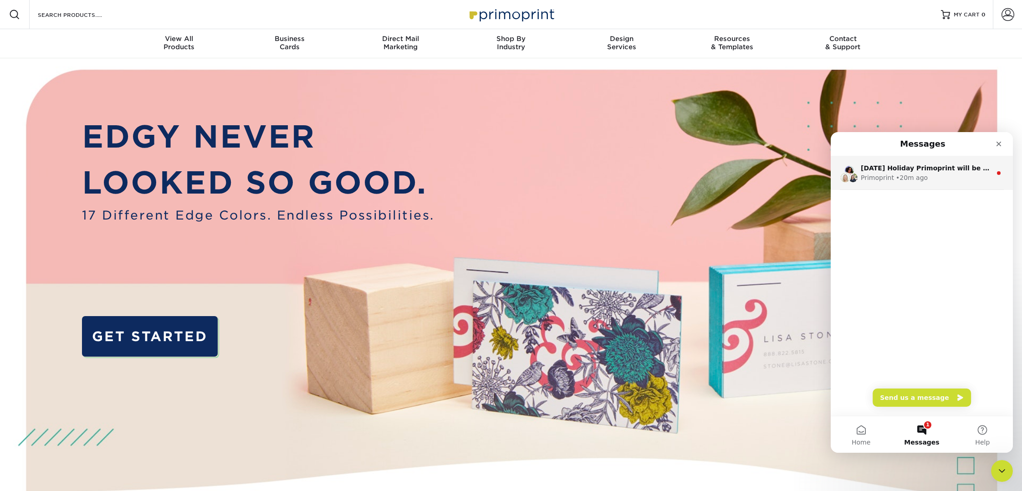
click at [955, 172] on div "Labor Day Holiday Primoprint will be closed Monday, September 1st, for Labor Da…" at bounding box center [926, 169] width 131 height 10
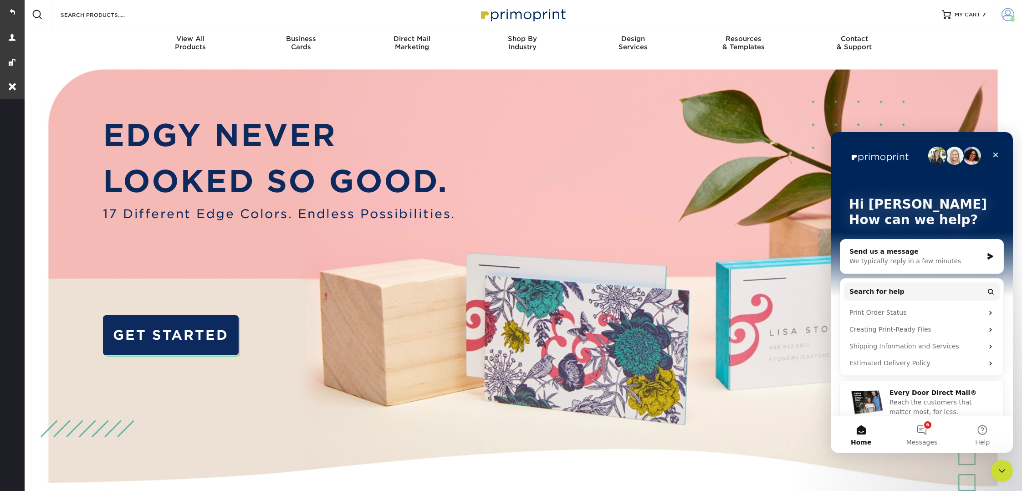
click at [1007, 17] on span at bounding box center [1008, 14] width 13 height 13
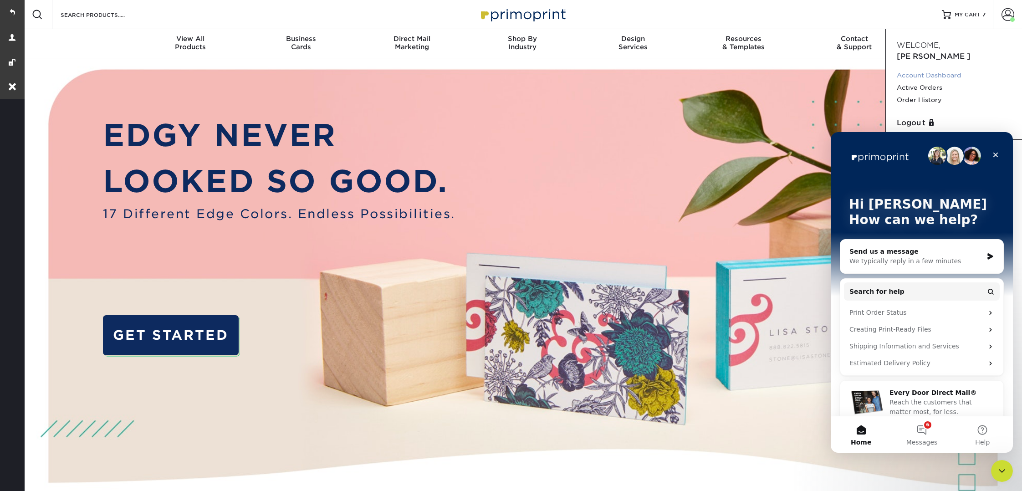
click at [918, 69] on link "Account Dashboard" at bounding box center [954, 75] width 114 height 12
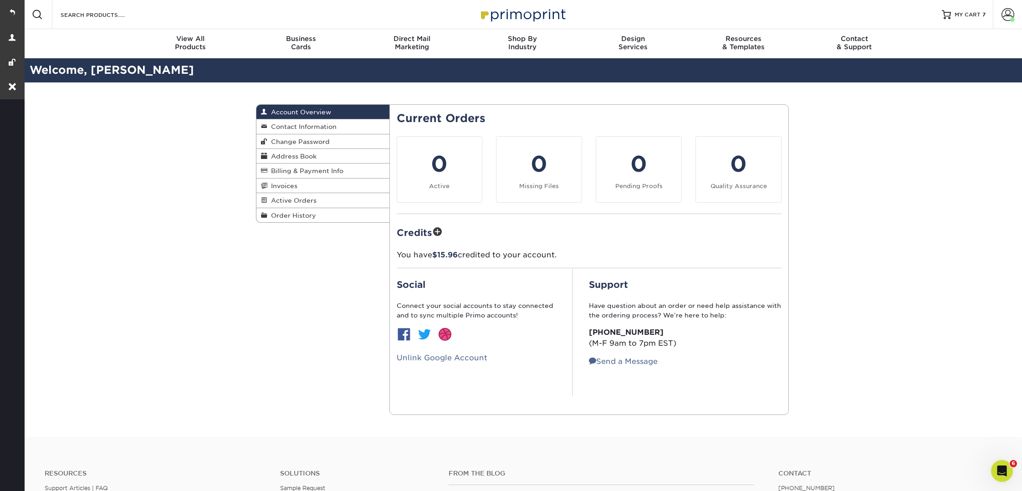
click at [452, 254] on span "$15.96" at bounding box center [445, 255] width 26 height 9
click at [15, 6] on link at bounding box center [12, 12] width 25 height 25
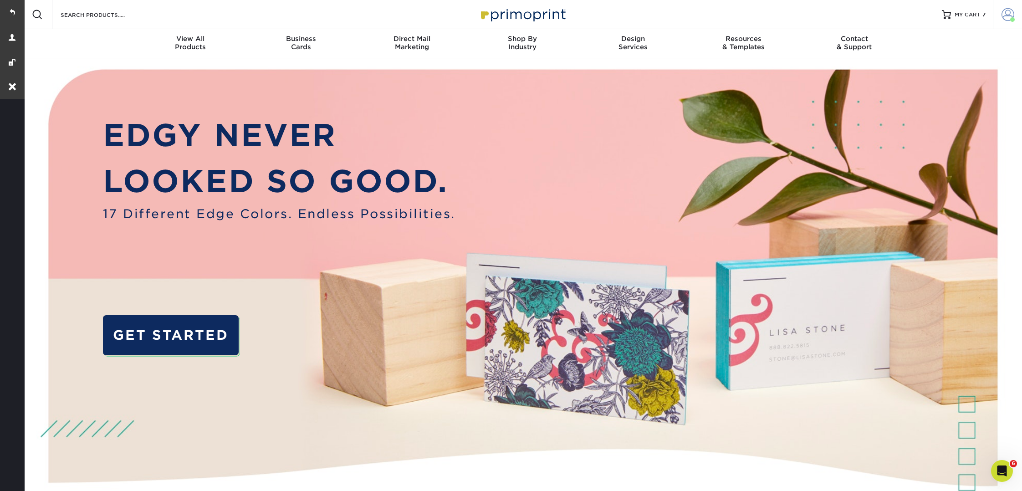
click at [1008, 19] on span at bounding box center [1008, 14] width 13 height 13
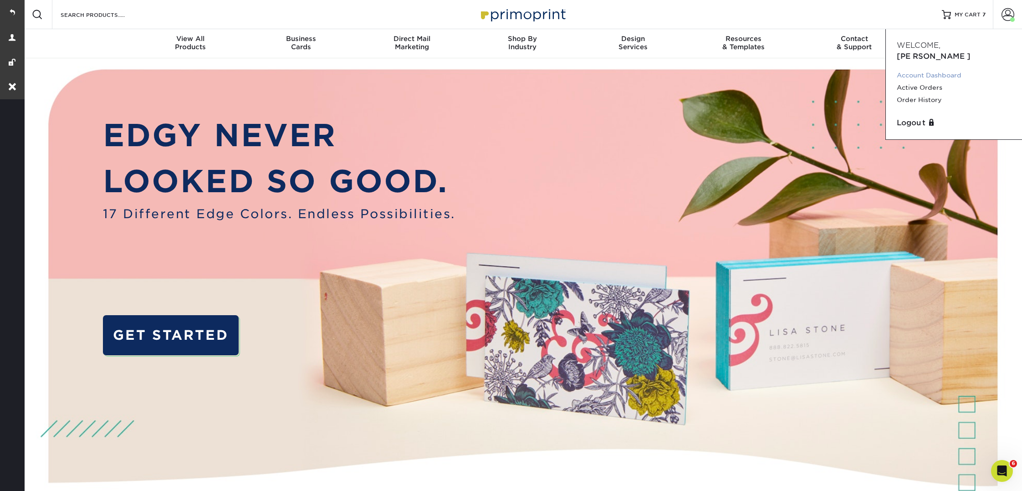
click at [911, 69] on link "Account Dashboard" at bounding box center [954, 75] width 114 height 12
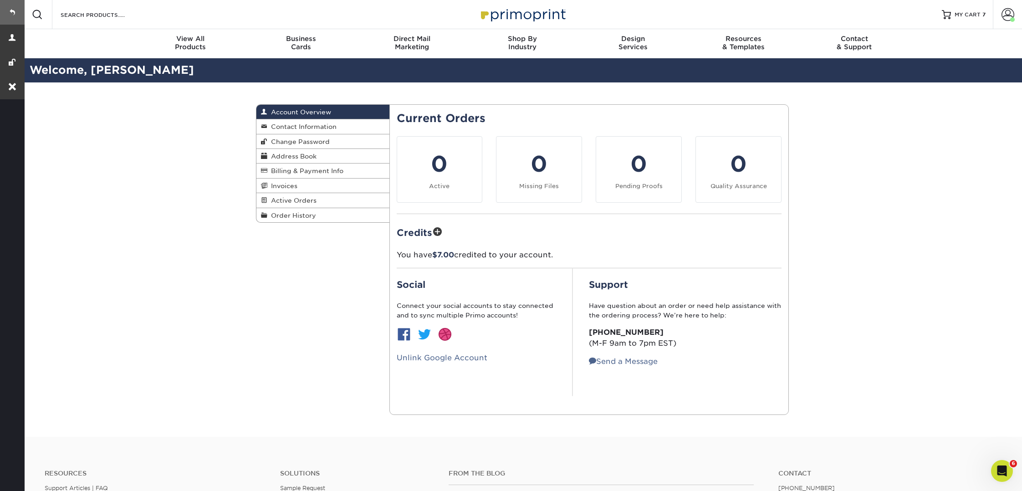
click at [15, 13] on link at bounding box center [12, 12] width 25 height 25
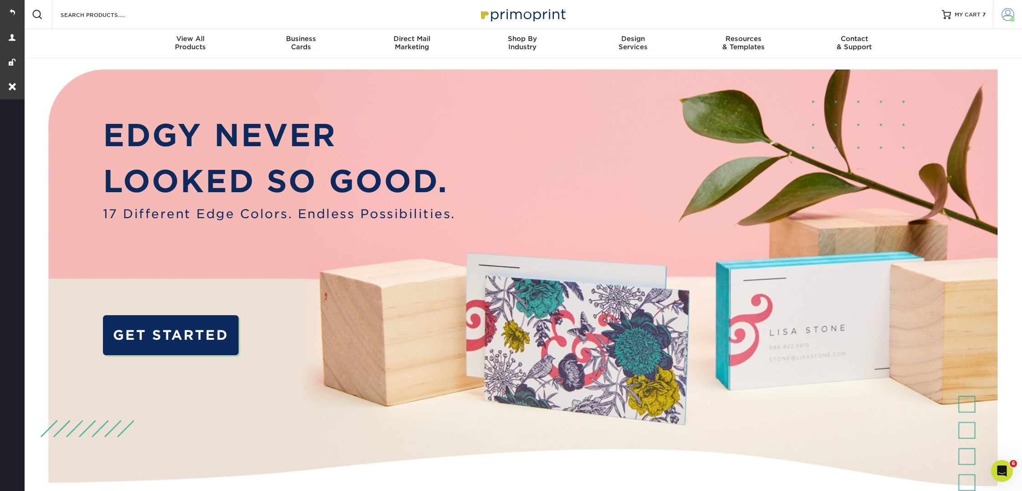
click at [1010, 18] on span at bounding box center [1008, 14] width 13 height 13
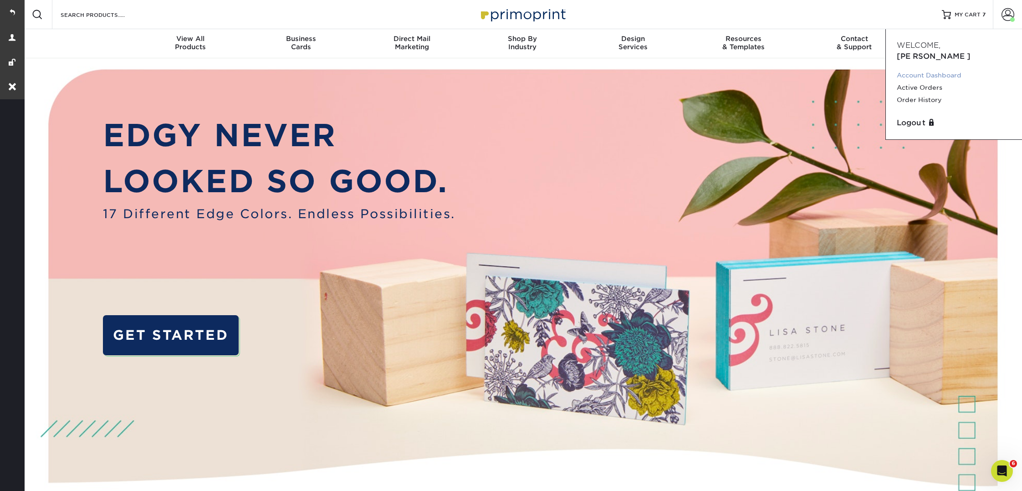
click at [939, 69] on link "Account Dashboard" at bounding box center [954, 75] width 114 height 12
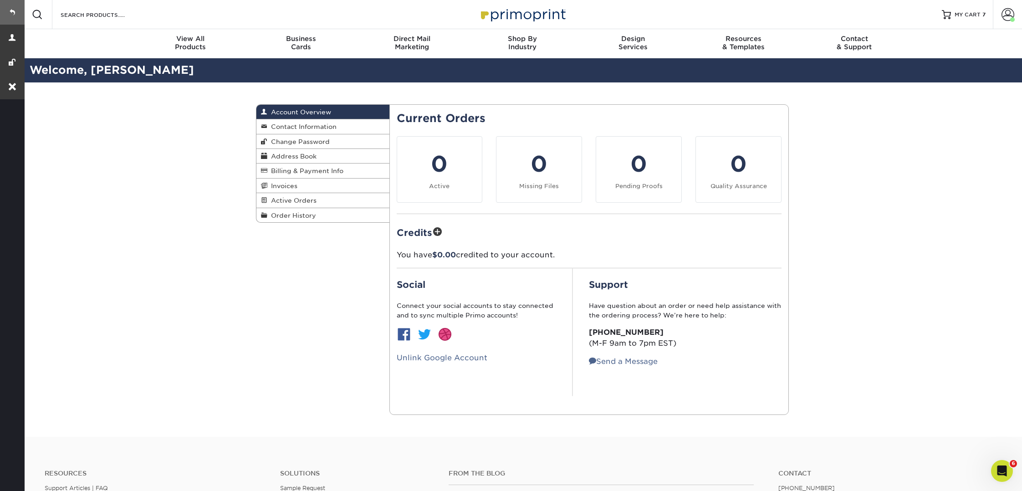
click at [9, 14] on link at bounding box center [12, 12] width 25 height 25
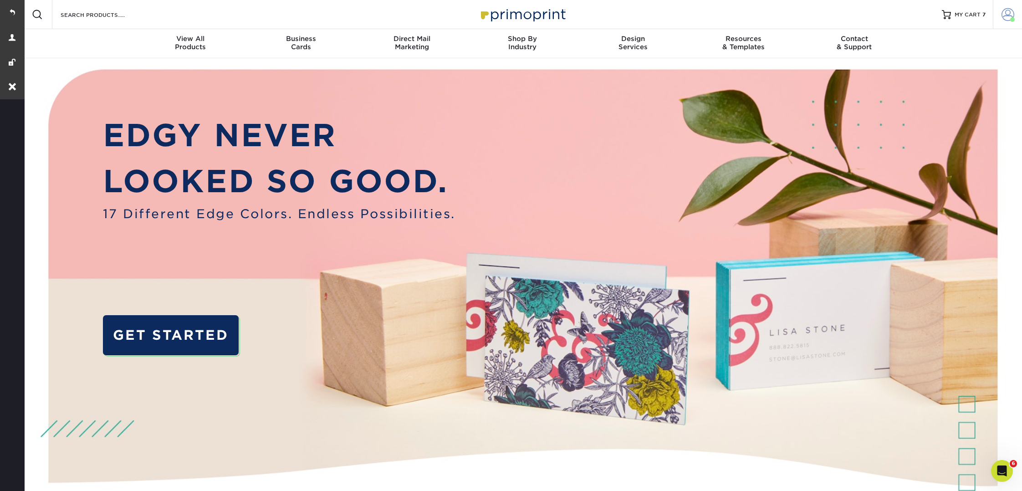
click at [999, 17] on link "Account" at bounding box center [1007, 14] width 29 height 29
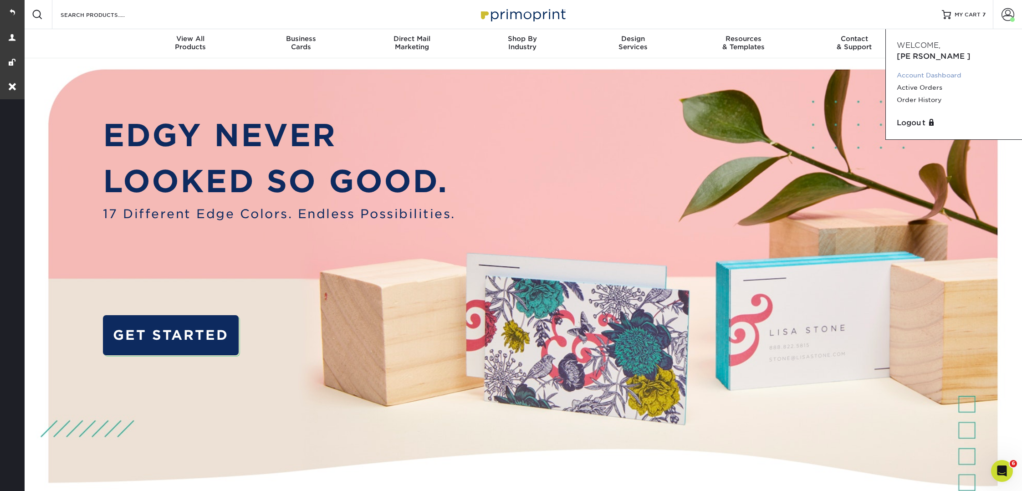
click at [947, 69] on link "Account Dashboard" at bounding box center [954, 75] width 114 height 12
